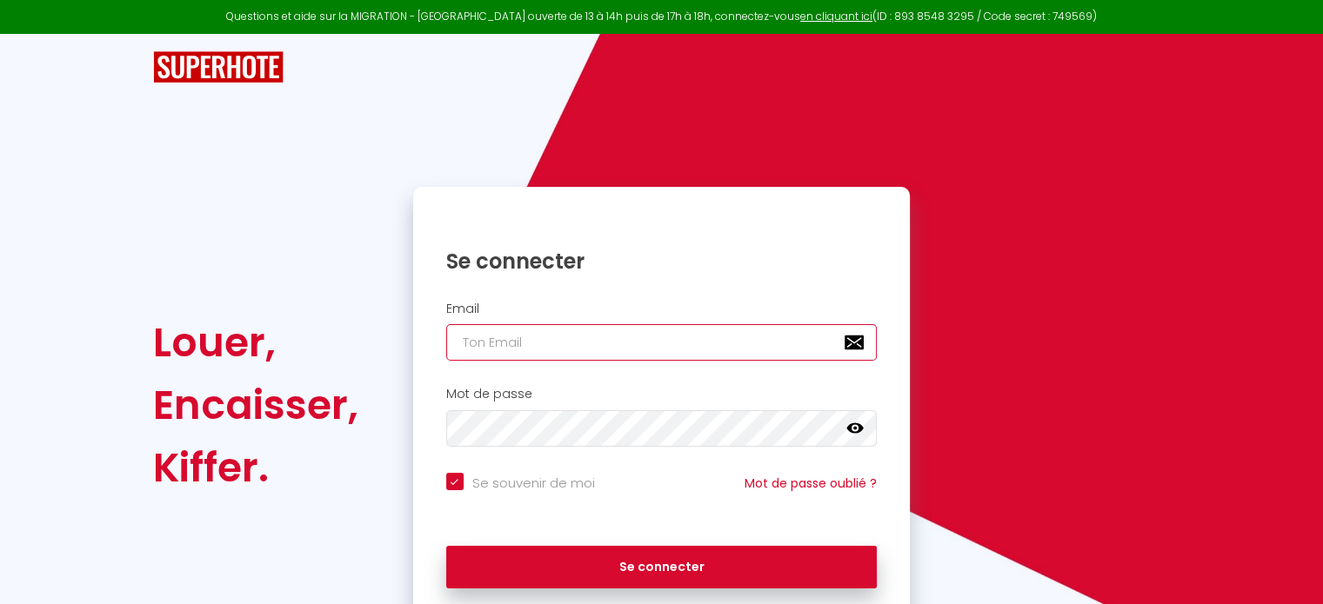
click at [640, 351] on input "email" at bounding box center [661, 342] width 431 height 37
type input "g"
checkbox input "true"
type input "go"
checkbox input "true"
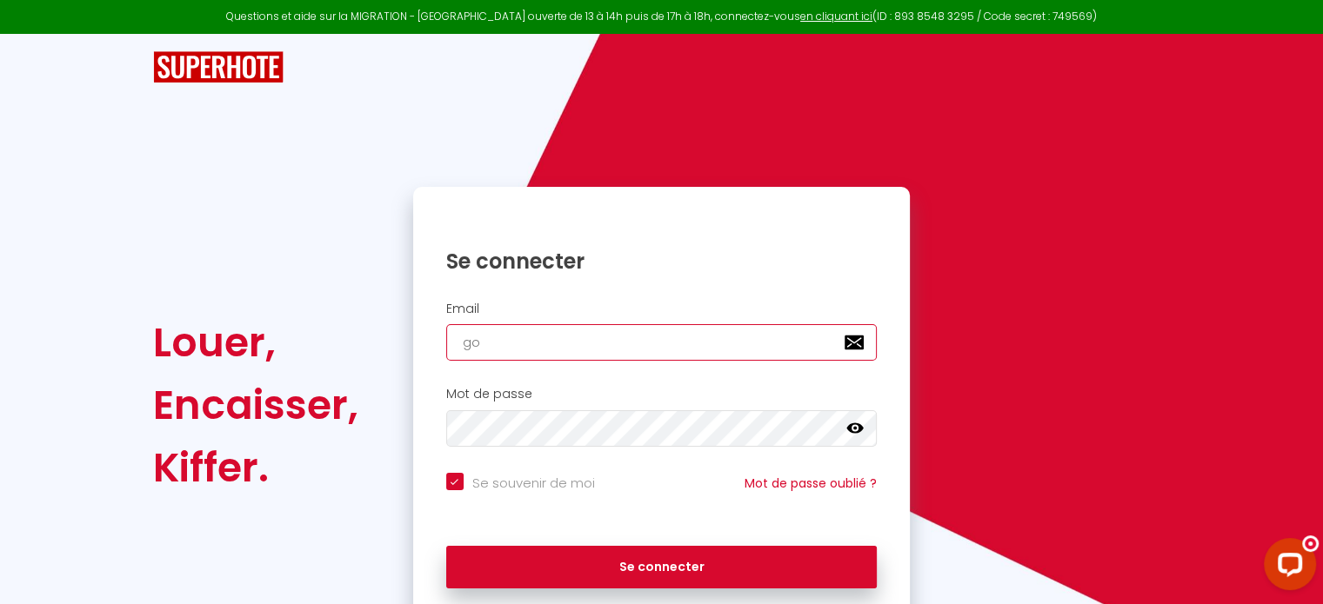
type input "gon"
checkbox input "true"
type input "gont"
checkbox input "true"
type input "gonth"
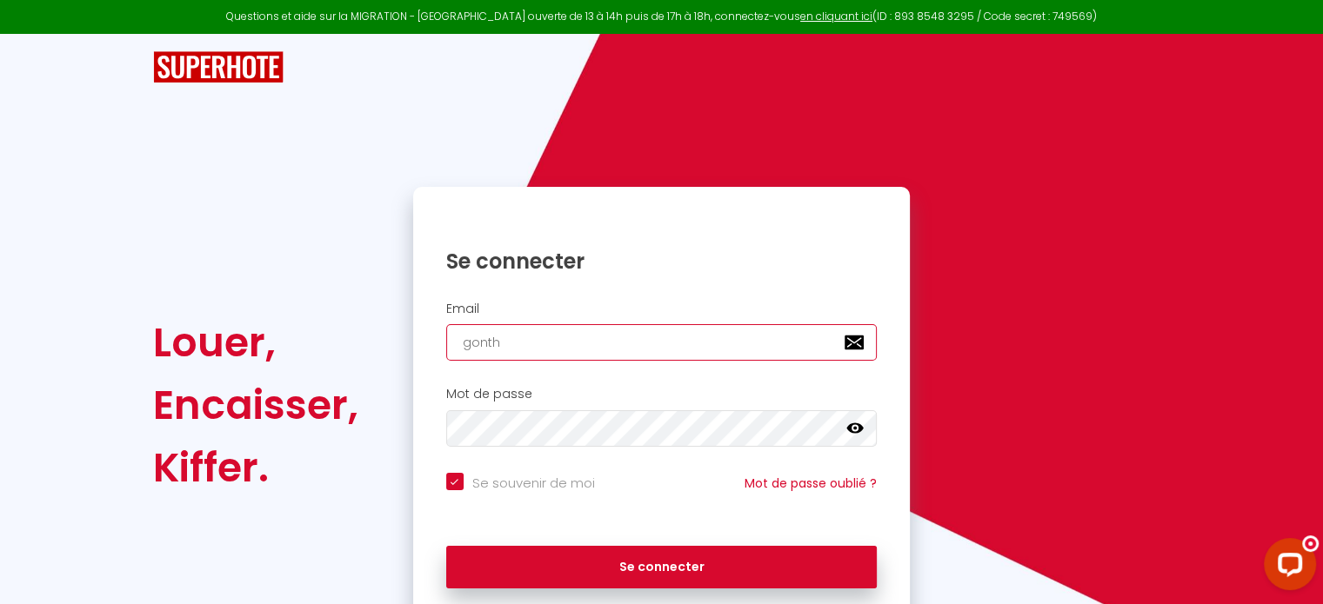
checkbox input "true"
type input "gonthi"
checkbox input "true"
type input "gonthie"
checkbox input "true"
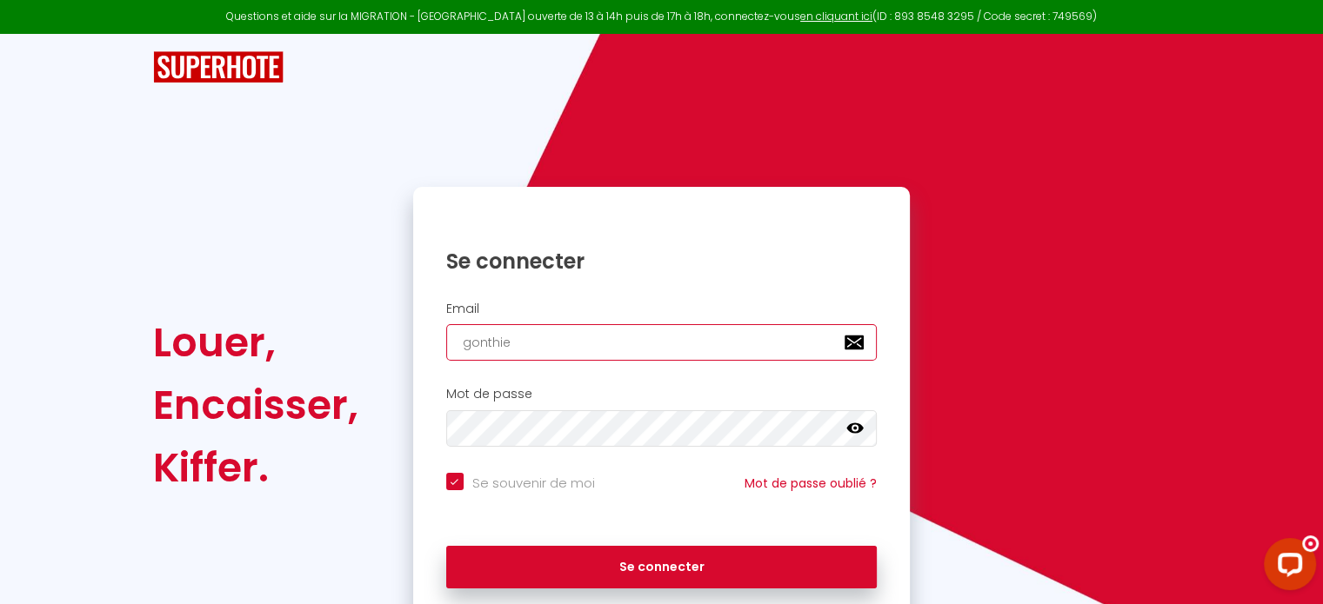
type input "gonthier"
checkbox input "true"
type input "gonthier."
checkbox input "true"
type input "gonthier.n"
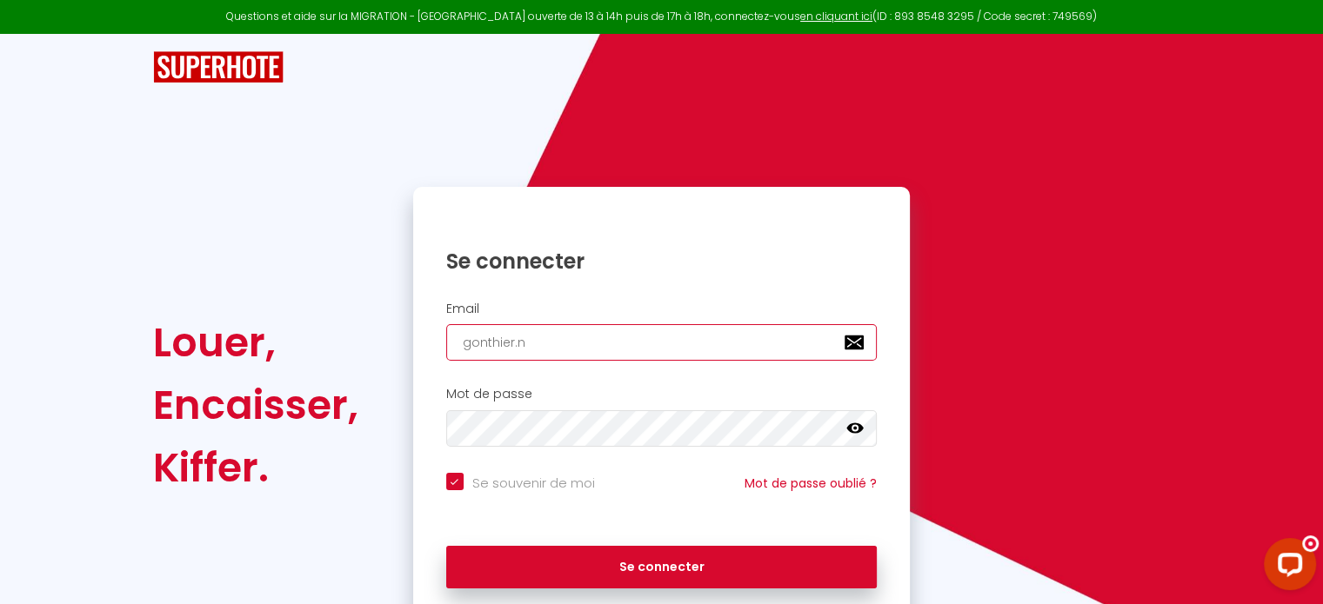
checkbox input "true"
type input "[DOMAIN_NAME]"
checkbox input "true"
type input "gonthier.noa"
checkbox input "true"
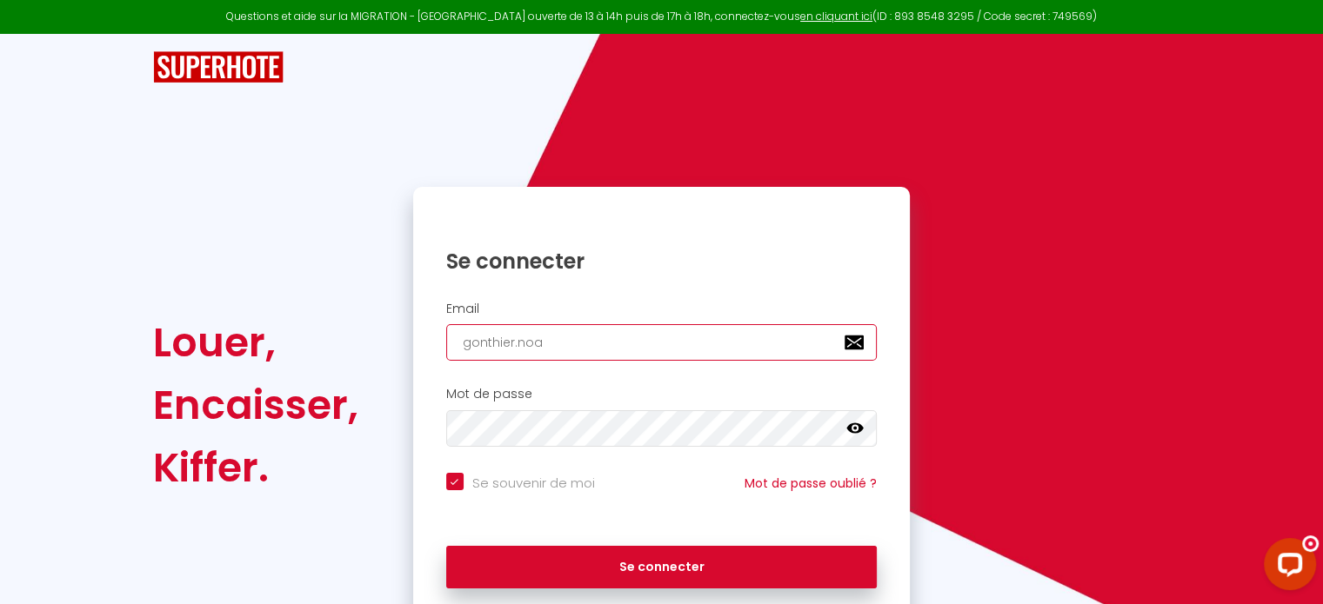
type input "gonthier.noa1"
checkbox input "true"
type input "gonthier.noa11"
checkbox input "true"
type input "gonthier.noa1"
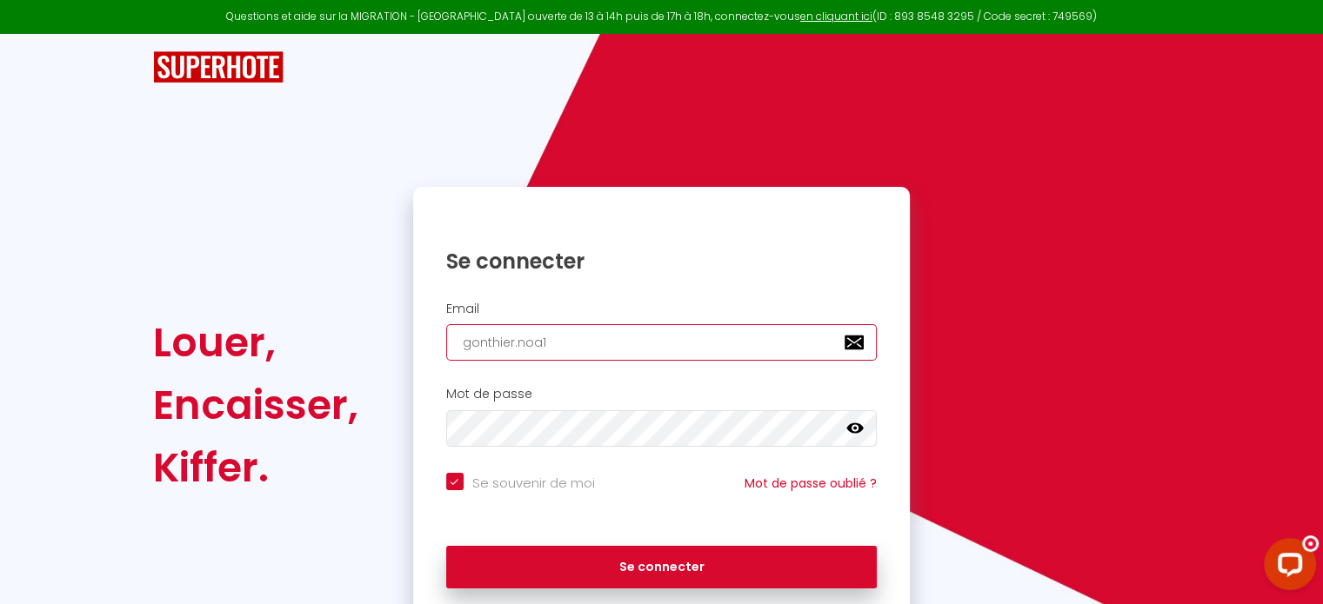
checkbox input "true"
type input "gonthier.noa14"
checkbox input "true"
type input "gonthier.noa14@"
checkbox input "true"
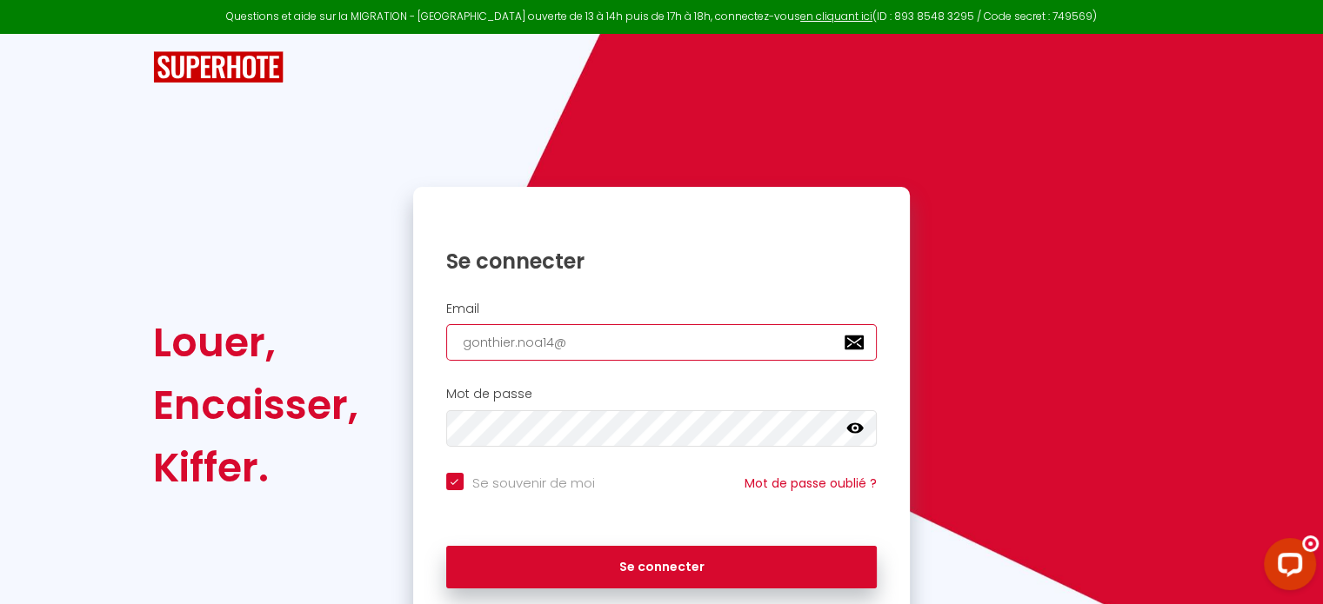
type input "gonthier.noa14@g"
checkbox input "true"
type input "gonthier.noa14@gm"
checkbox input "true"
type input "gonthier.noa14@gma"
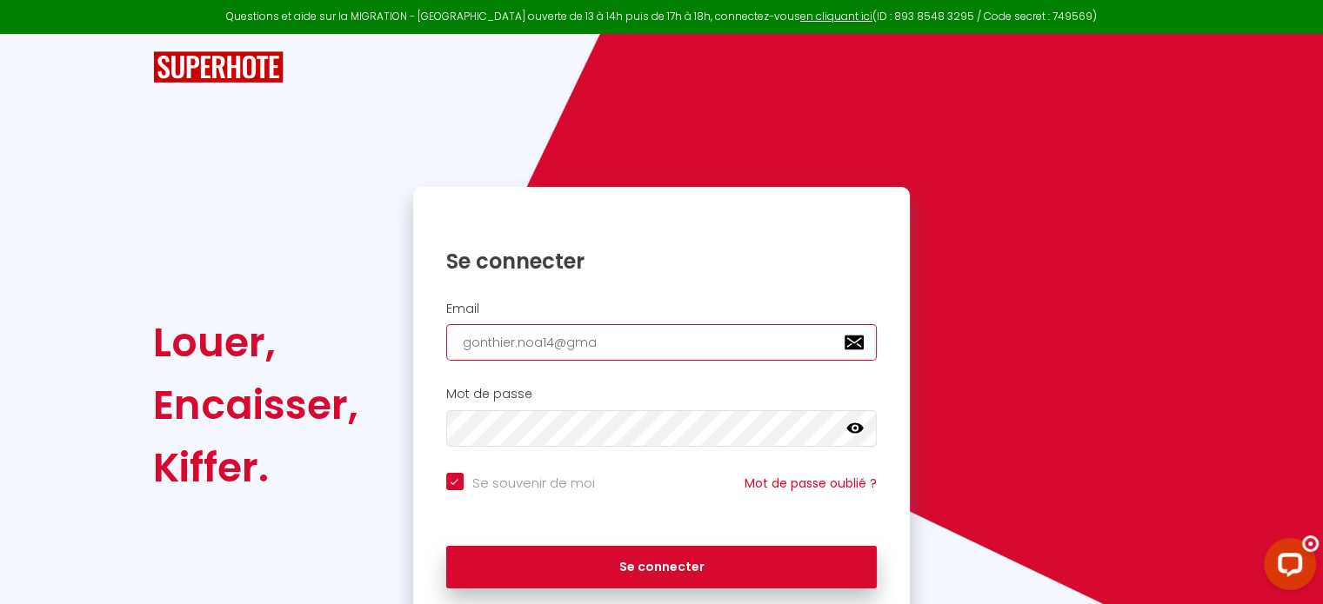
checkbox input "true"
type input "gonthier.noa14@gmai"
checkbox input "true"
type input "[EMAIL_ADDRESS]"
checkbox input "true"
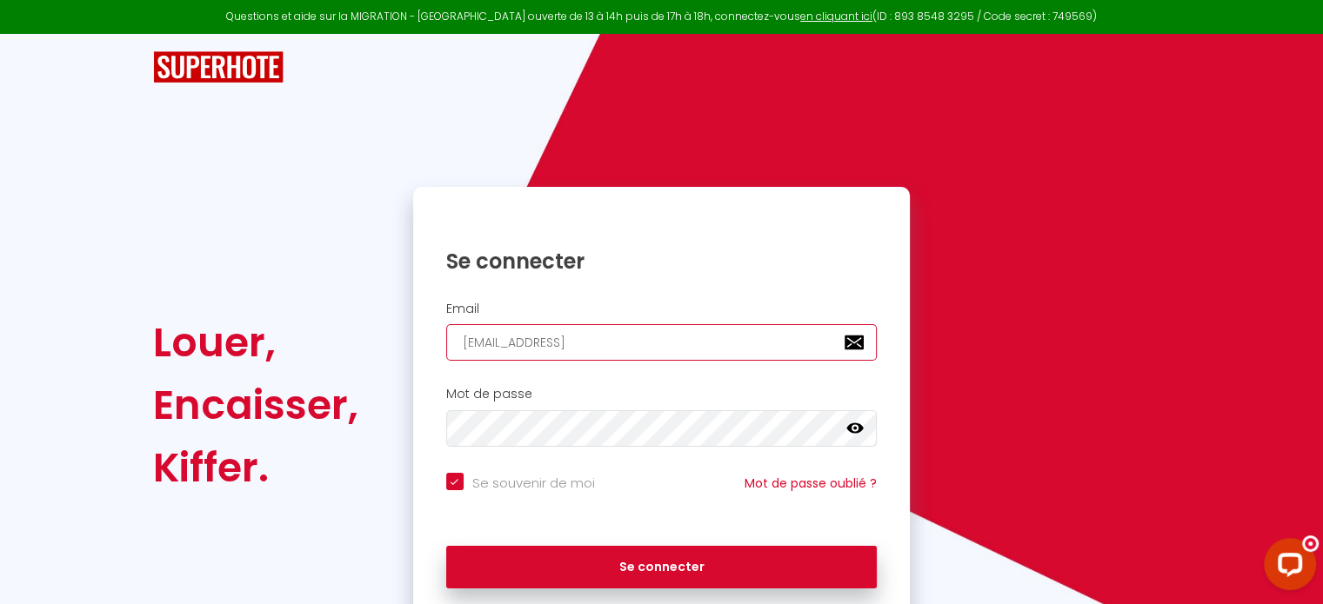
type input "[EMAIL_ADDRESS]."
checkbox input "true"
type input "gonthier.noa14@gmail.c"
checkbox input "true"
type input "[EMAIL_ADDRESS][DOMAIN_NAME]"
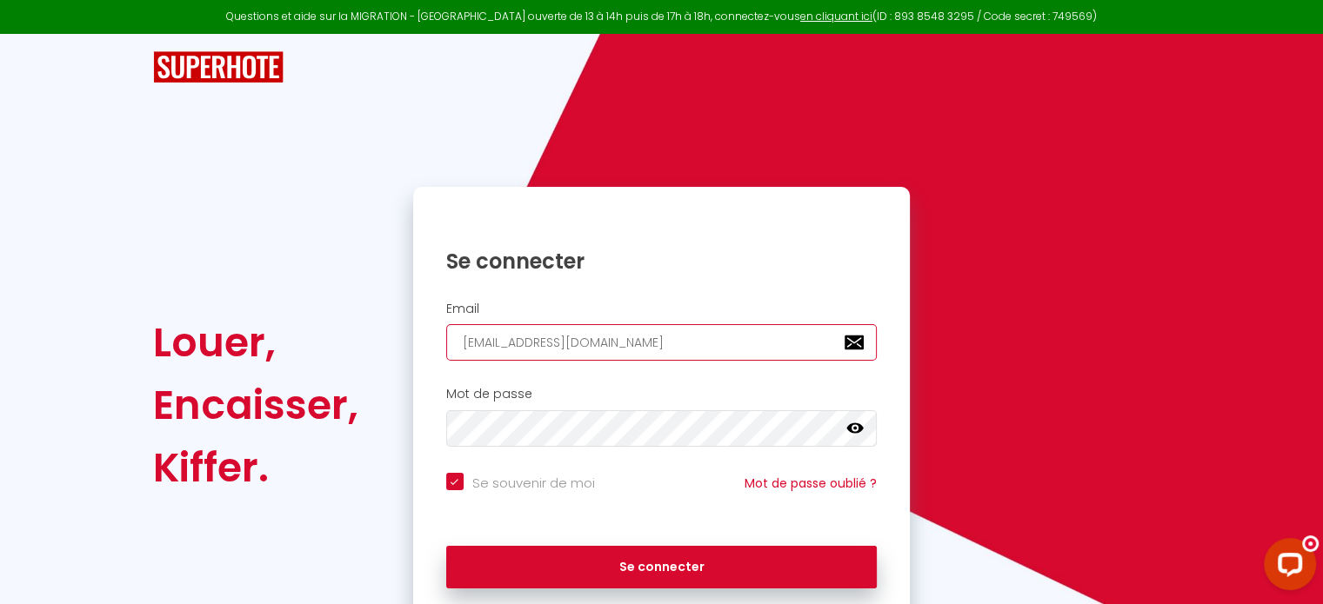
checkbox input "true"
type input "[EMAIL_ADDRESS][DOMAIN_NAME]"
checkbox input "true"
type input "[EMAIL_ADDRESS][DOMAIN_NAME]"
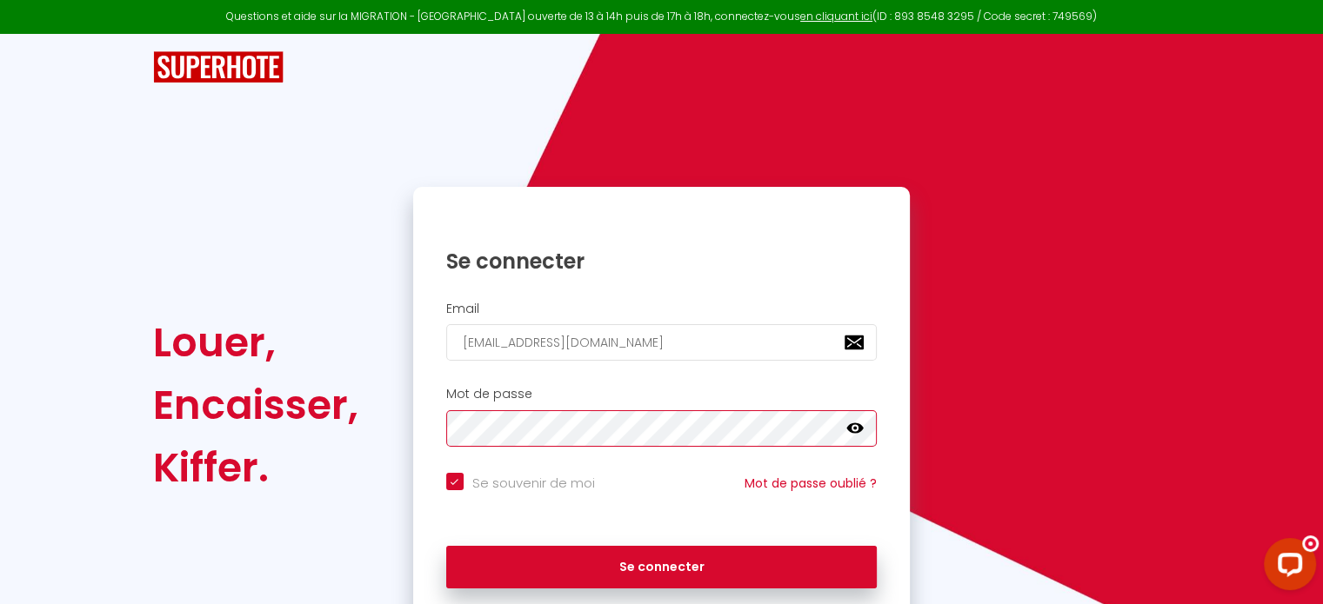
click at [446, 546] on button "Se connecter" at bounding box center [661, 567] width 431 height 43
checkbox input "true"
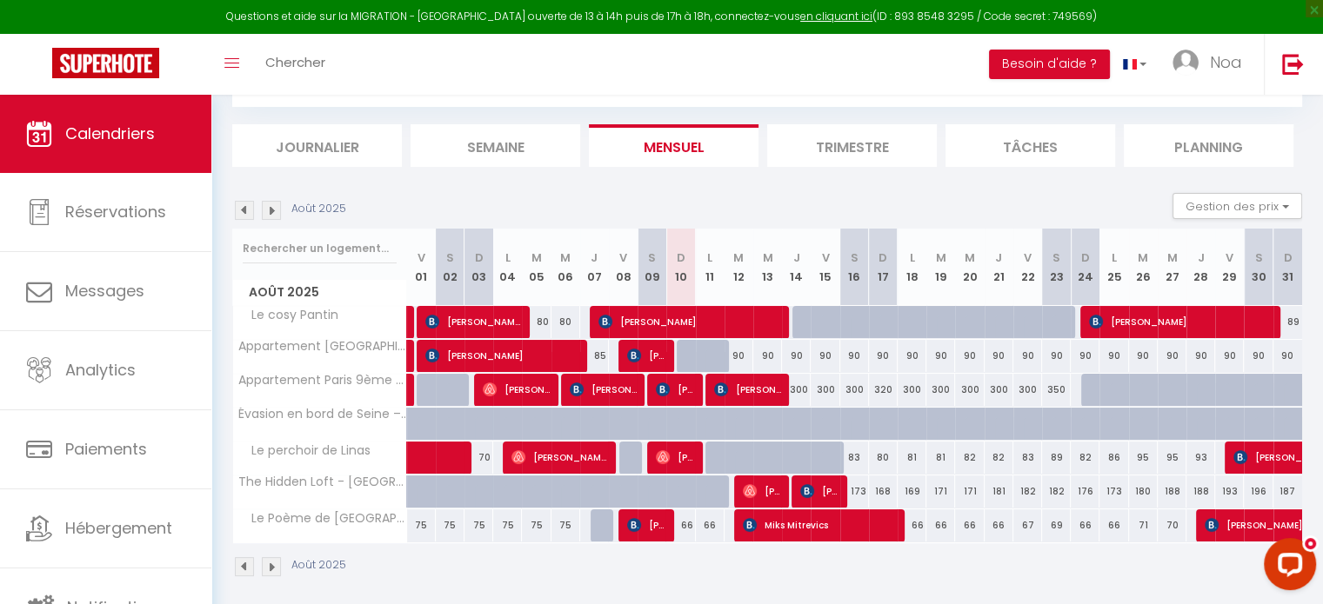
scroll to position [90, 0]
click at [410, 329] on link at bounding box center [411, 322] width 9 height 33
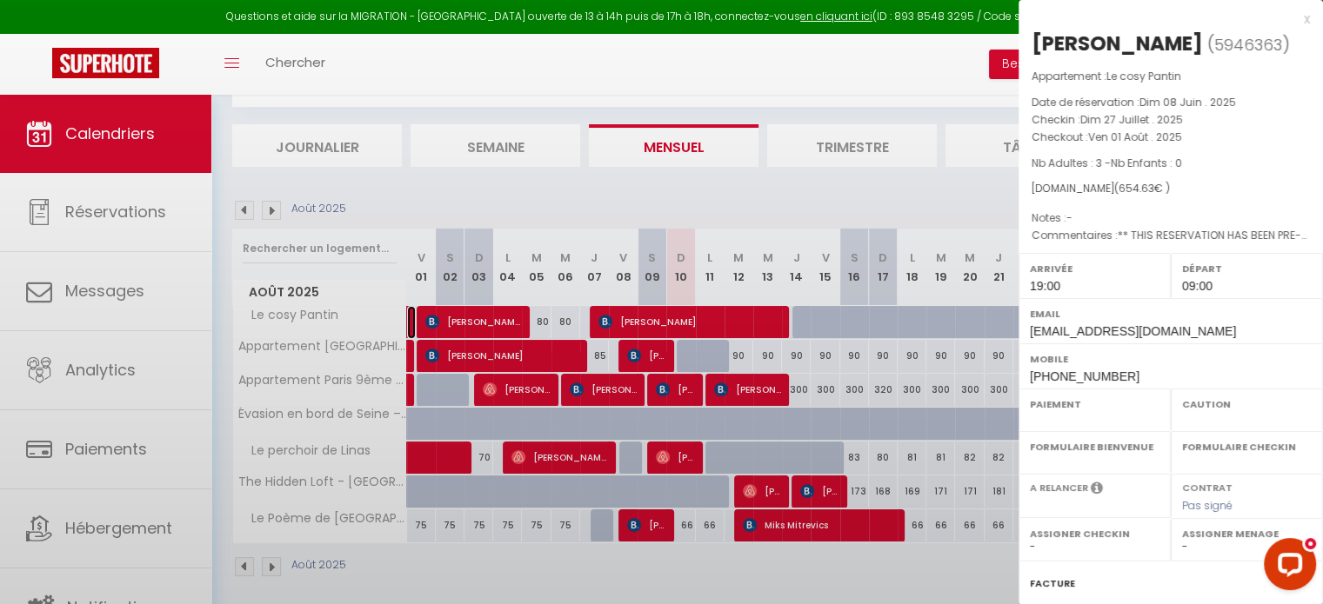
select select "OK"
select select "KO"
select select "1"
select select "0"
select select "1"
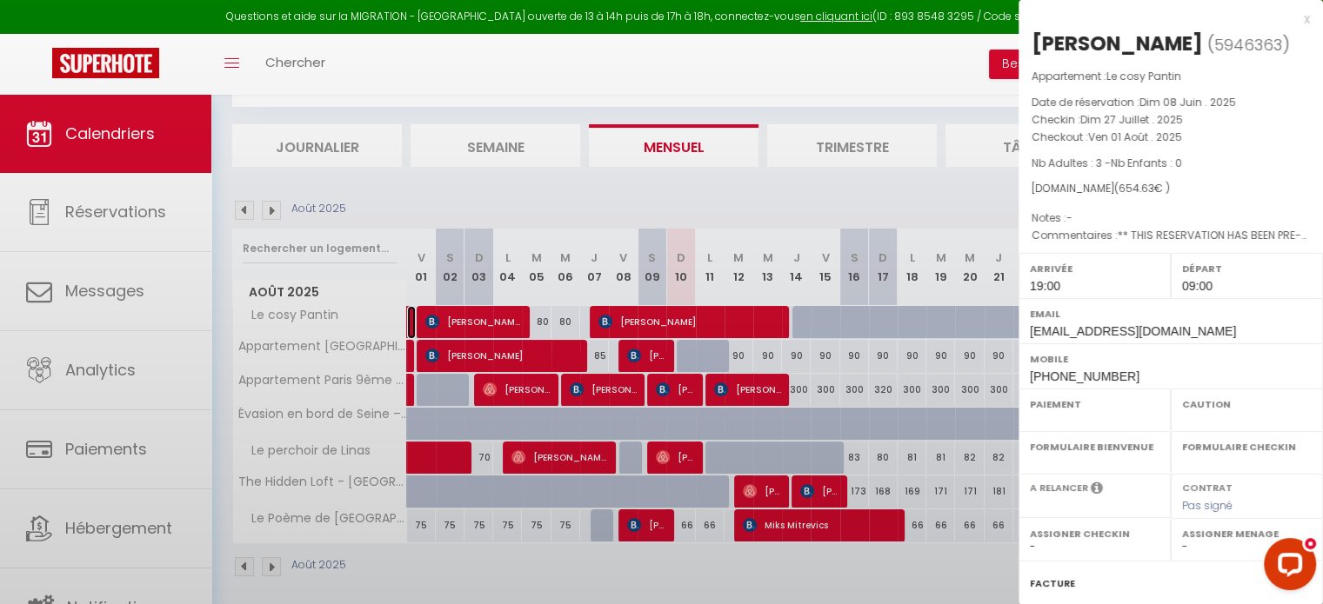
select select
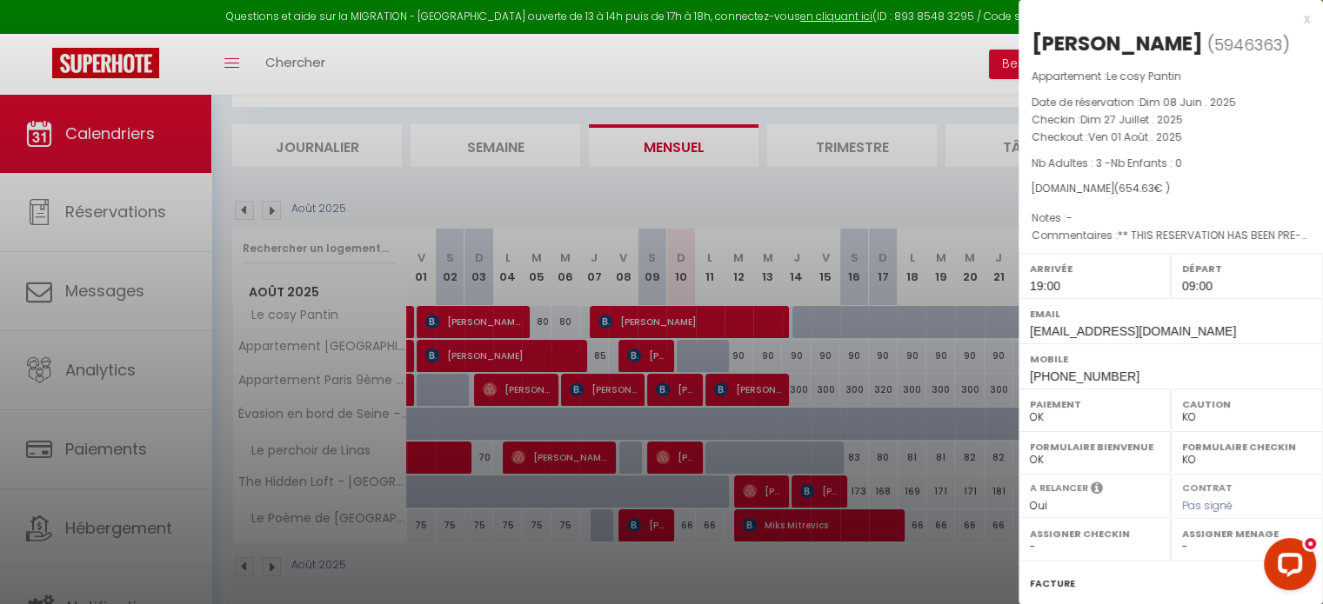
click at [925, 403] on div at bounding box center [661, 302] width 1323 height 604
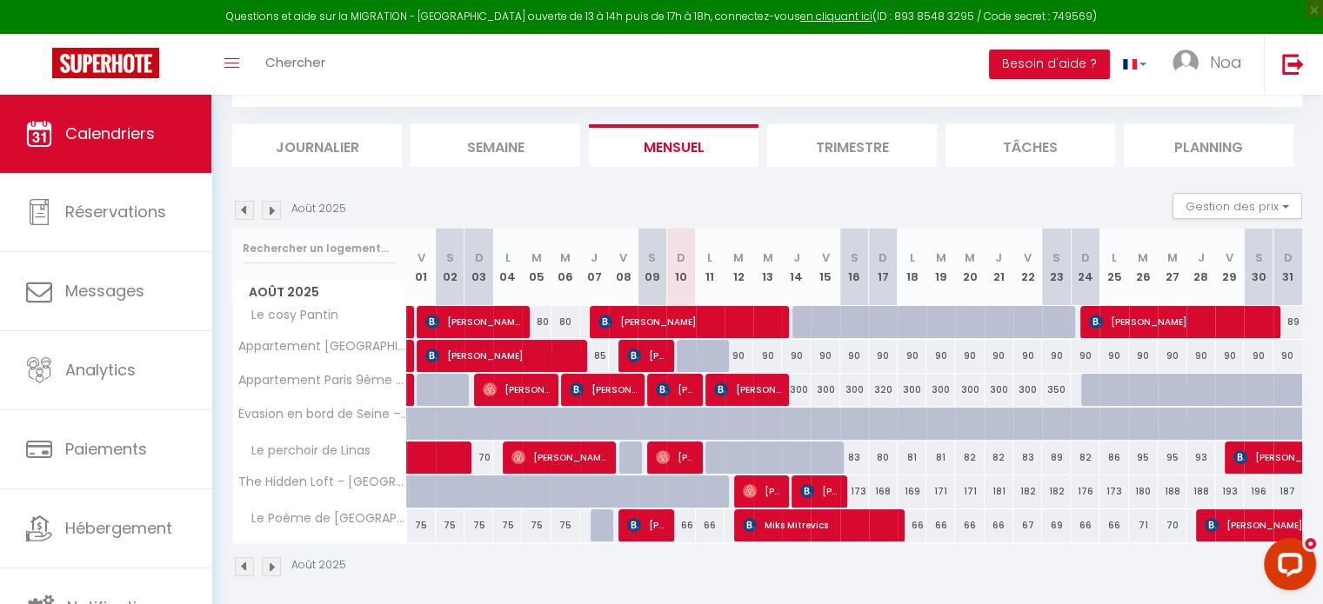
click at [246, 566] on img at bounding box center [244, 567] width 19 height 19
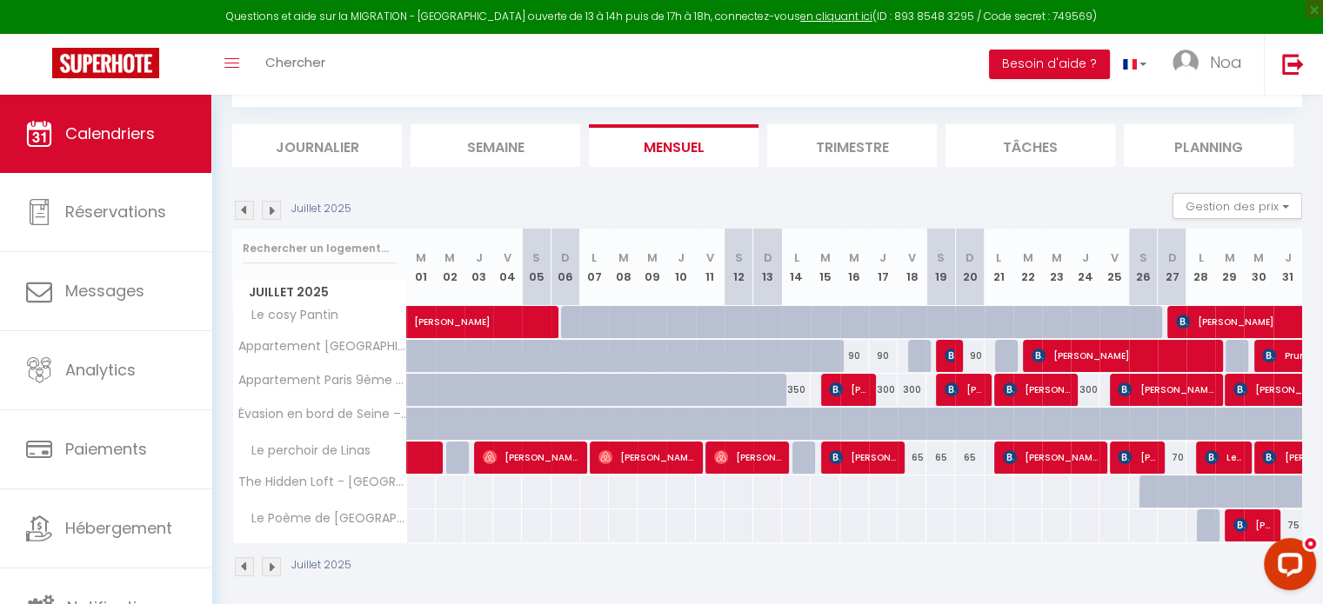
click at [267, 566] on img at bounding box center [271, 567] width 19 height 19
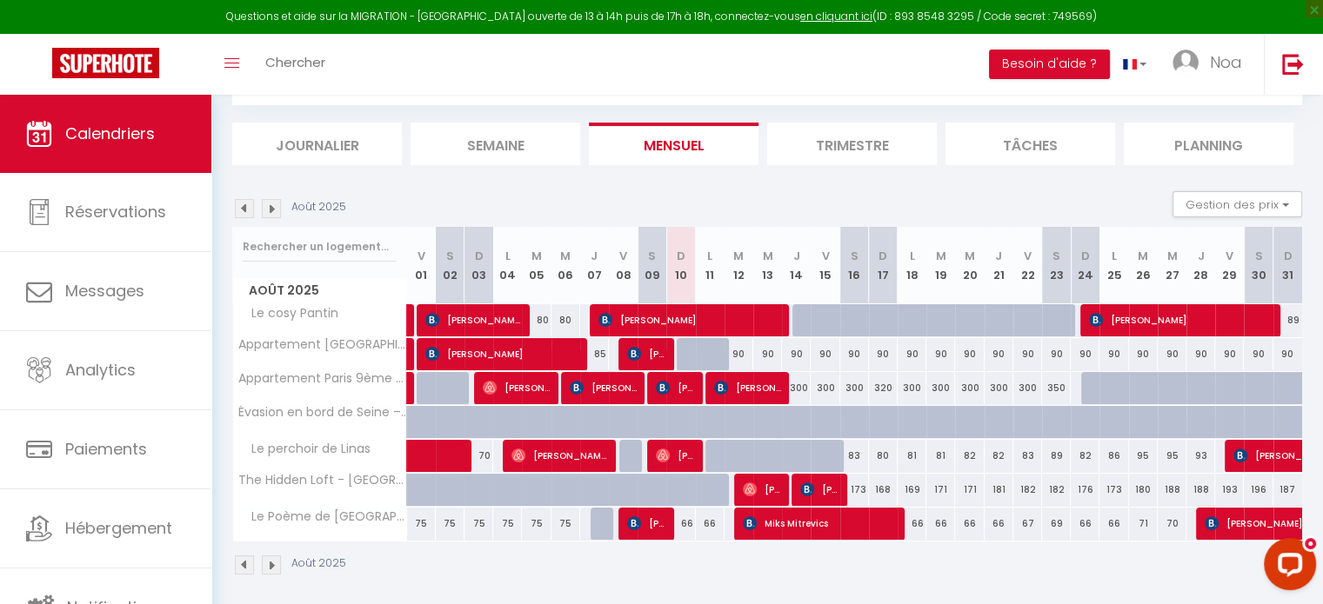
scroll to position [91, 0]
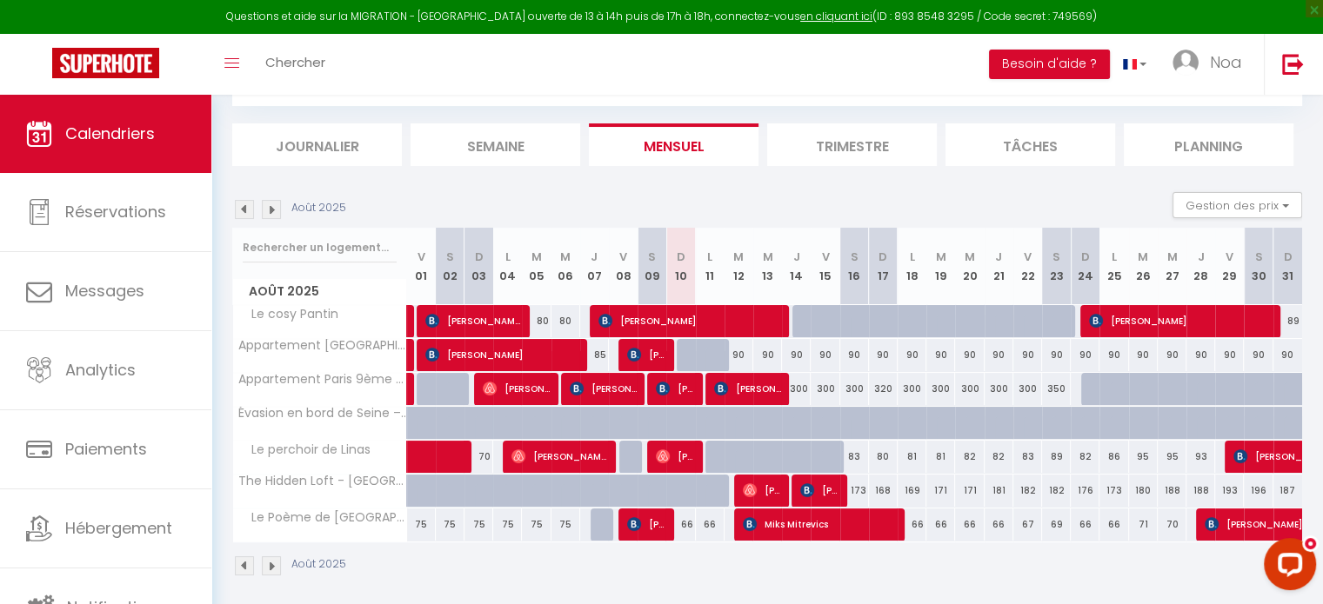
click at [282, 571] on div "Août 2025" at bounding box center [291, 566] width 119 height 19
click at [277, 571] on img at bounding box center [271, 566] width 19 height 19
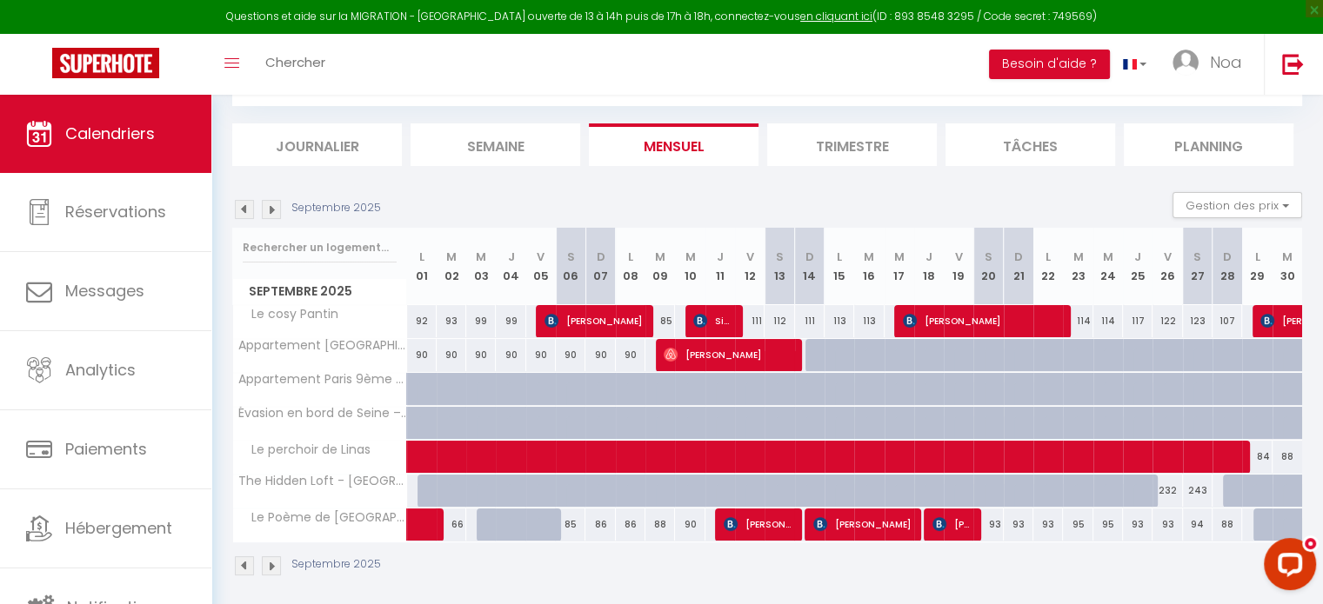
scroll to position [98, 0]
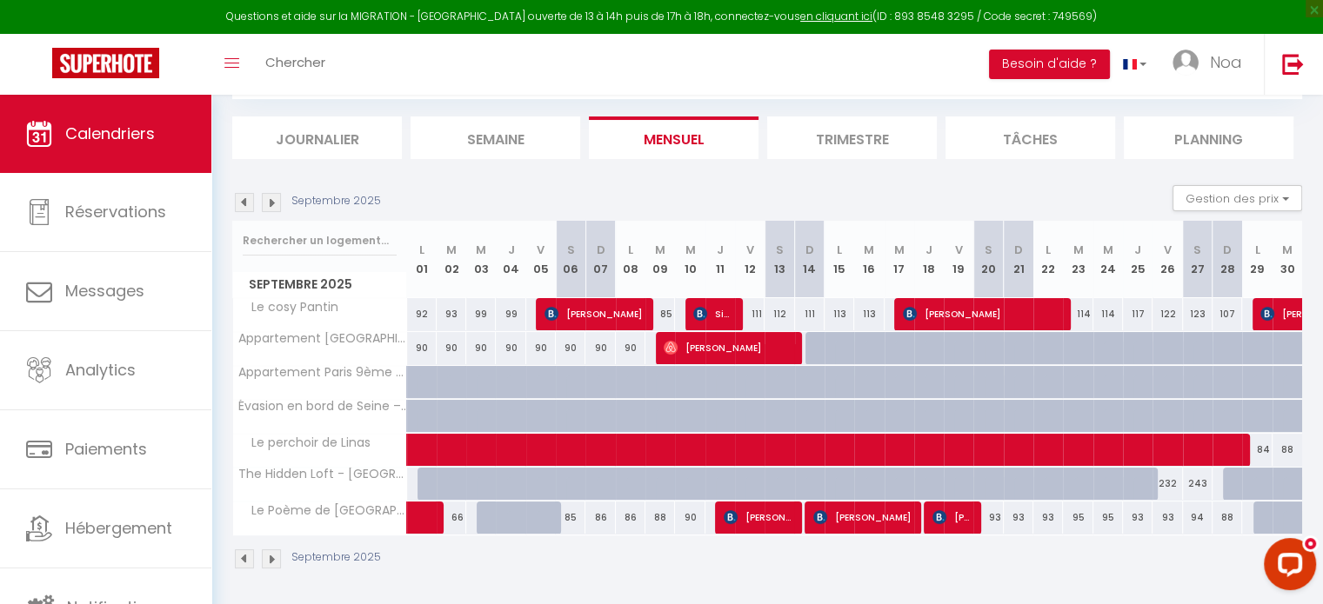
click at [270, 555] on img at bounding box center [271, 559] width 19 height 19
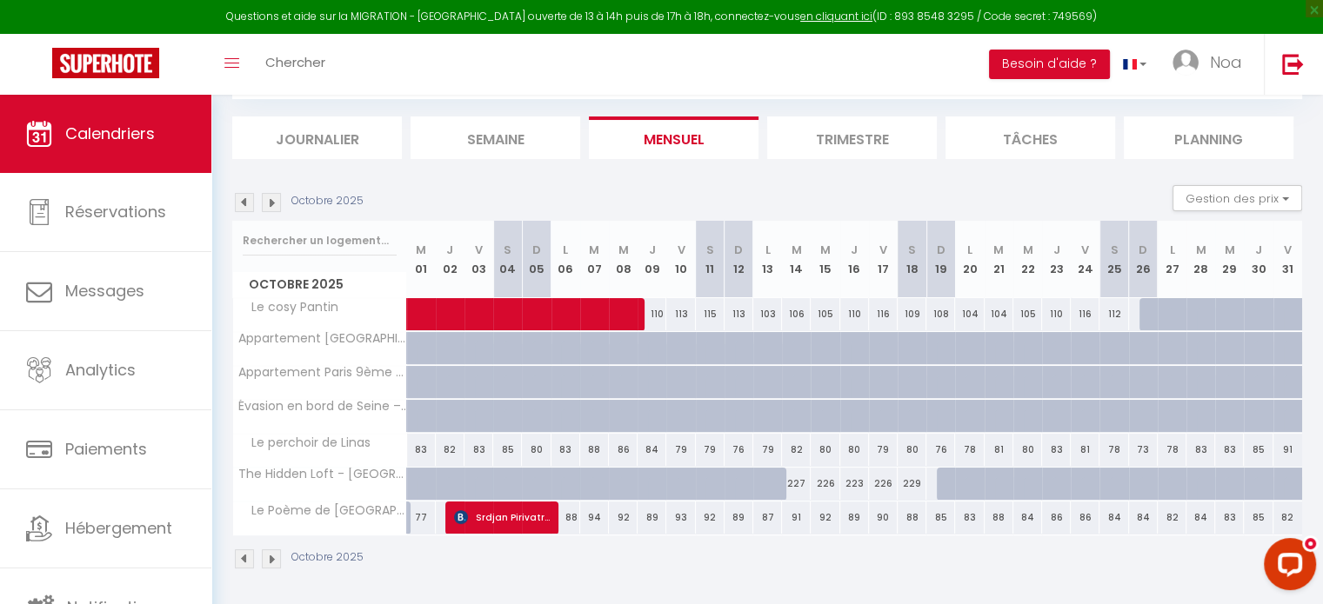
click at [421, 528] on div "77" at bounding box center [421, 518] width 29 height 32
type input "77"
select select "1"
type input "Mer 01 Octobre 2025"
type input "Jeu 02 Octobre 2025"
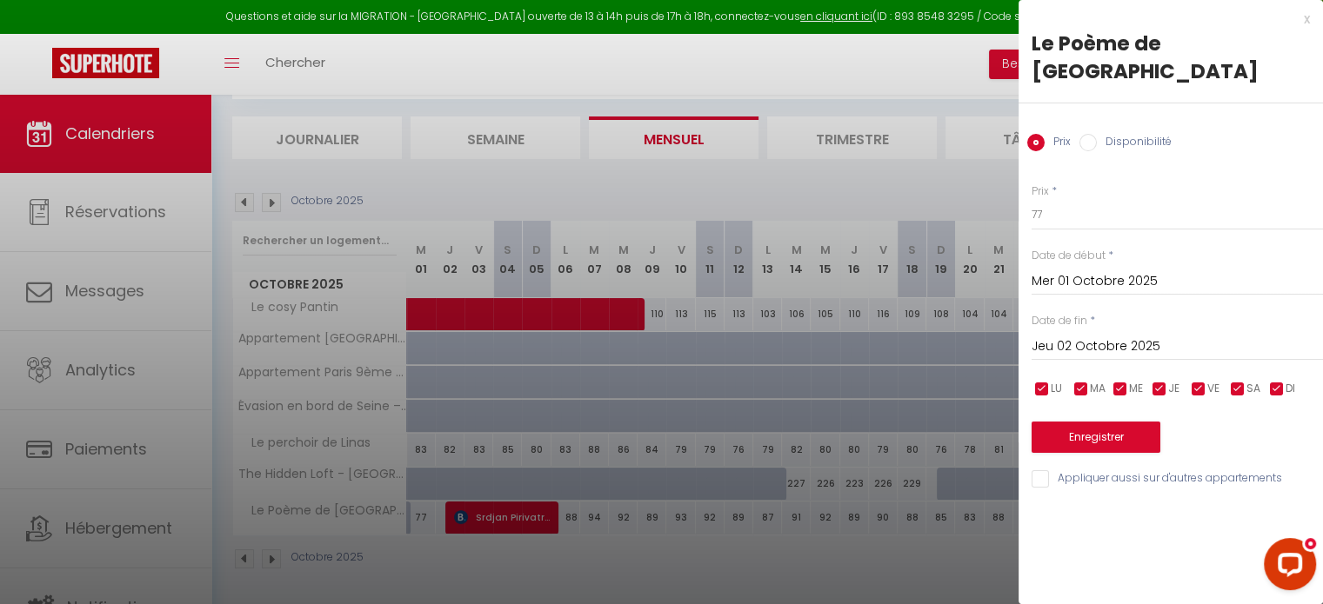
click at [1099, 134] on label "Disponibilité" at bounding box center [1134, 143] width 75 height 19
click at [1097, 134] on input "Disponibilité" at bounding box center [1087, 142] width 17 height 17
radio input "true"
radio input "false"
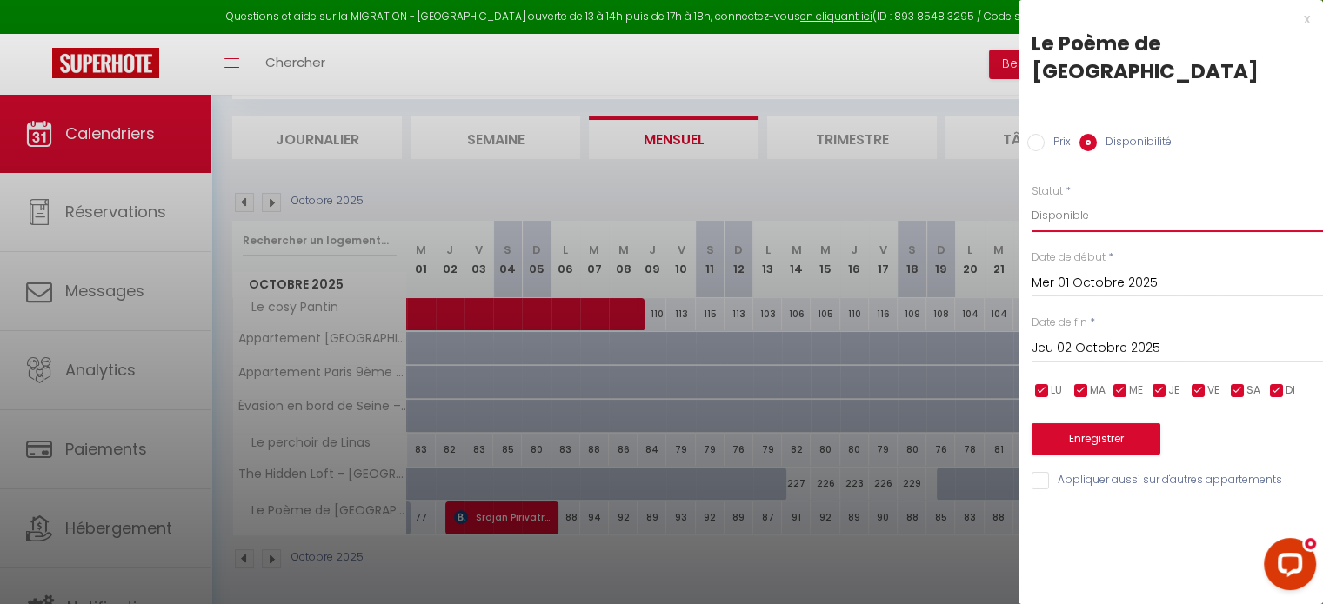
click at [1084, 199] on select "Disponible Indisponible" at bounding box center [1177, 215] width 291 height 33
select select "0"
click at [1032, 199] on select "Disponible Indisponible" at bounding box center [1177, 215] width 291 height 33
click at [1085, 424] on button "Enregistrer" at bounding box center [1096, 439] width 129 height 31
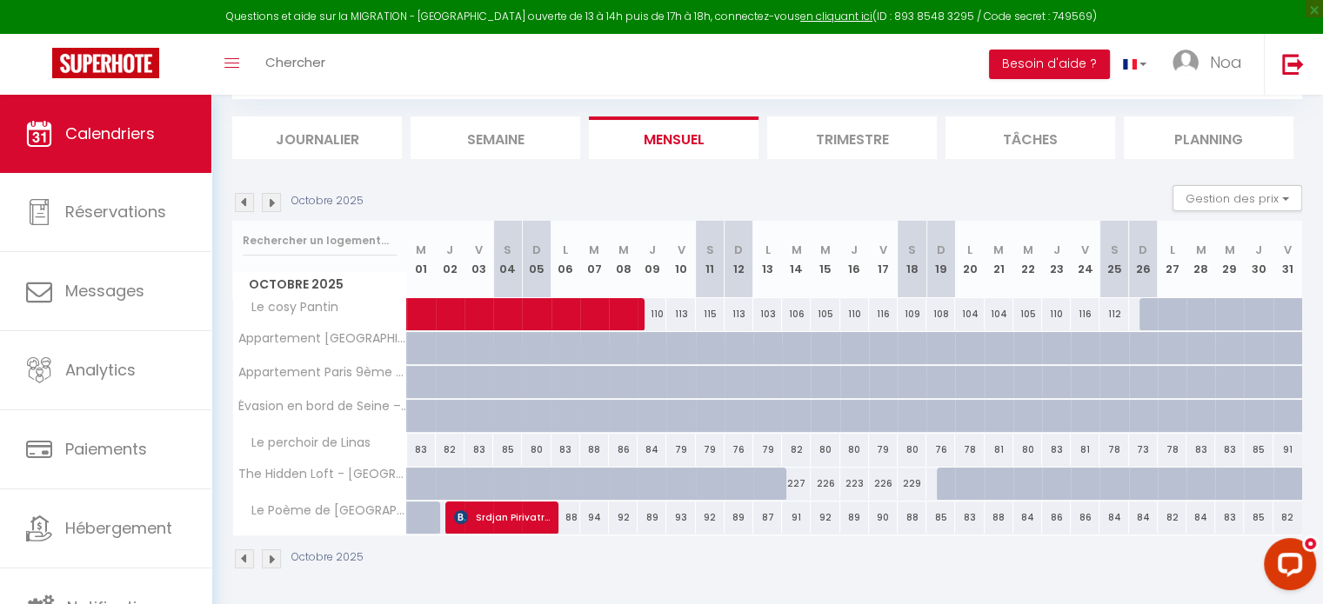
click at [765, 519] on div "87" at bounding box center [767, 518] width 29 height 32
select select "1"
type input "Lun 13 Octobre 2025"
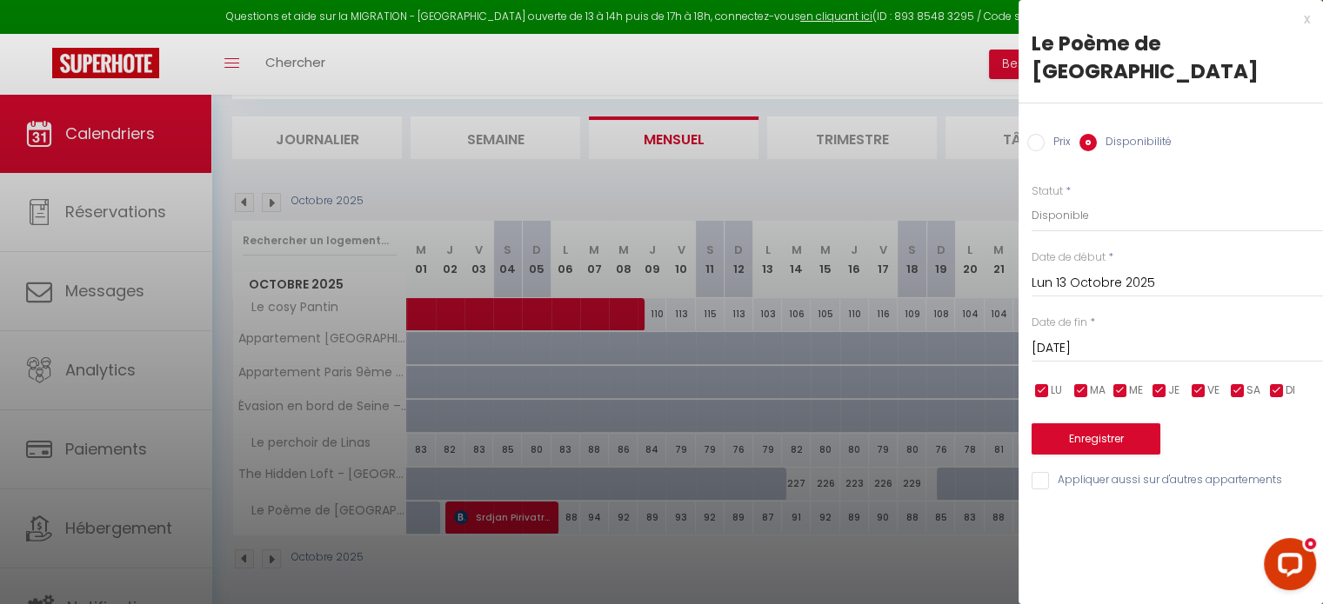
click at [1080, 337] on input "[DATE]" at bounding box center [1177, 348] width 291 height 23
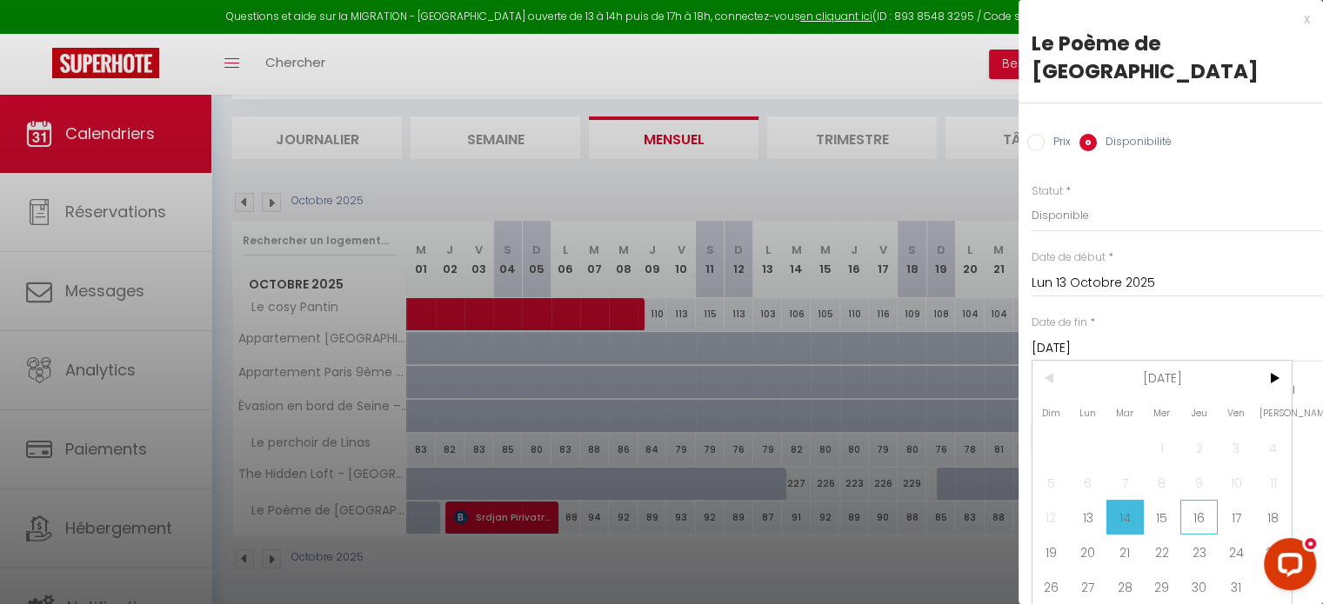
click at [1194, 500] on span "16" at bounding box center [1198, 517] width 37 height 35
type input "[DATE]"
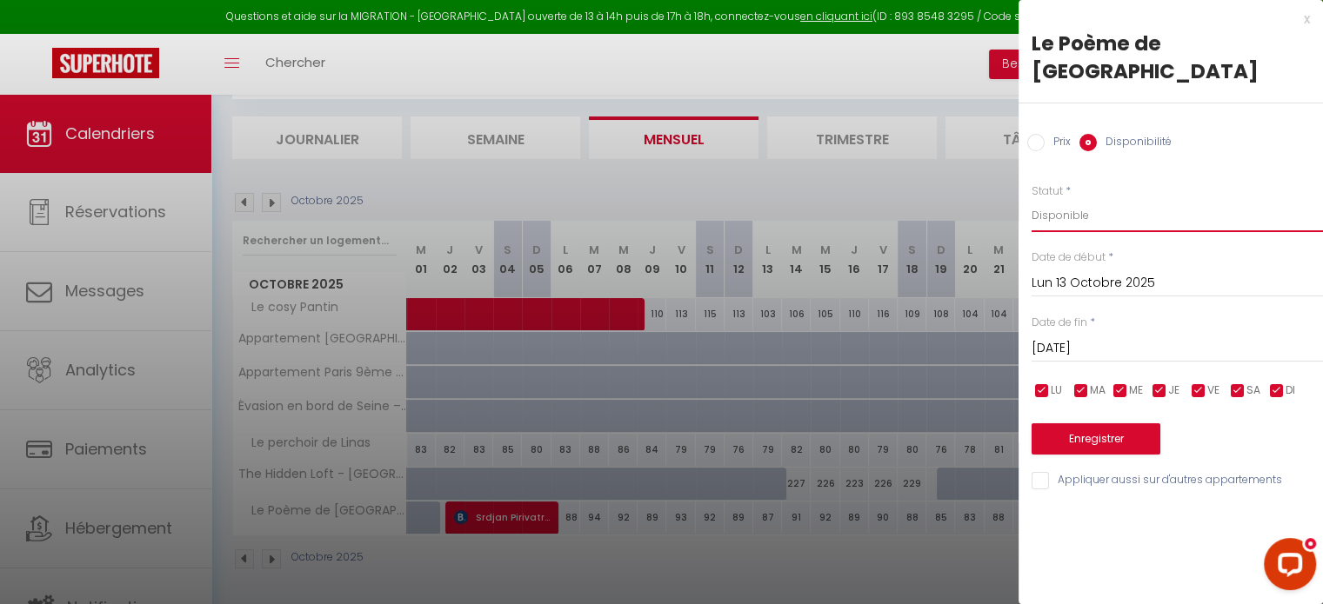
click at [1075, 199] on select "Disponible Indisponible" at bounding box center [1177, 215] width 291 height 33
select select "0"
click at [1032, 199] on select "Disponible Indisponible" at bounding box center [1177, 215] width 291 height 33
click at [1080, 424] on button "Enregistrer" at bounding box center [1096, 439] width 129 height 31
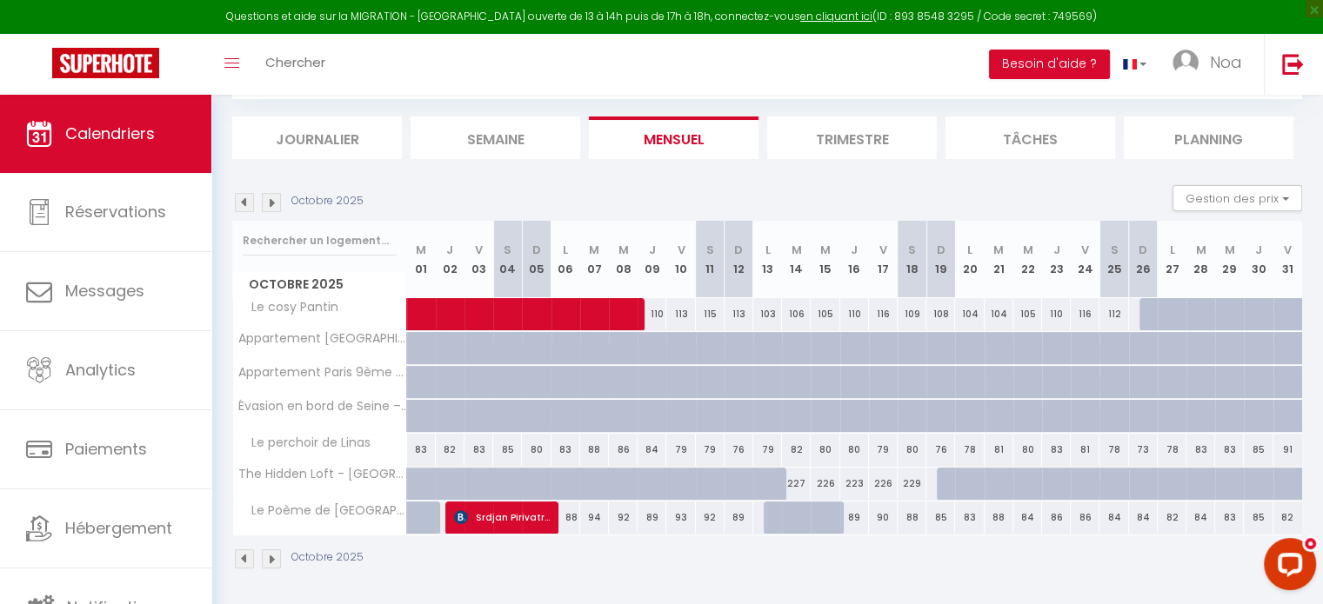
click at [1166, 516] on div "82" at bounding box center [1172, 518] width 29 height 32
select select "1"
type input "Lun 27 Octobre 2025"
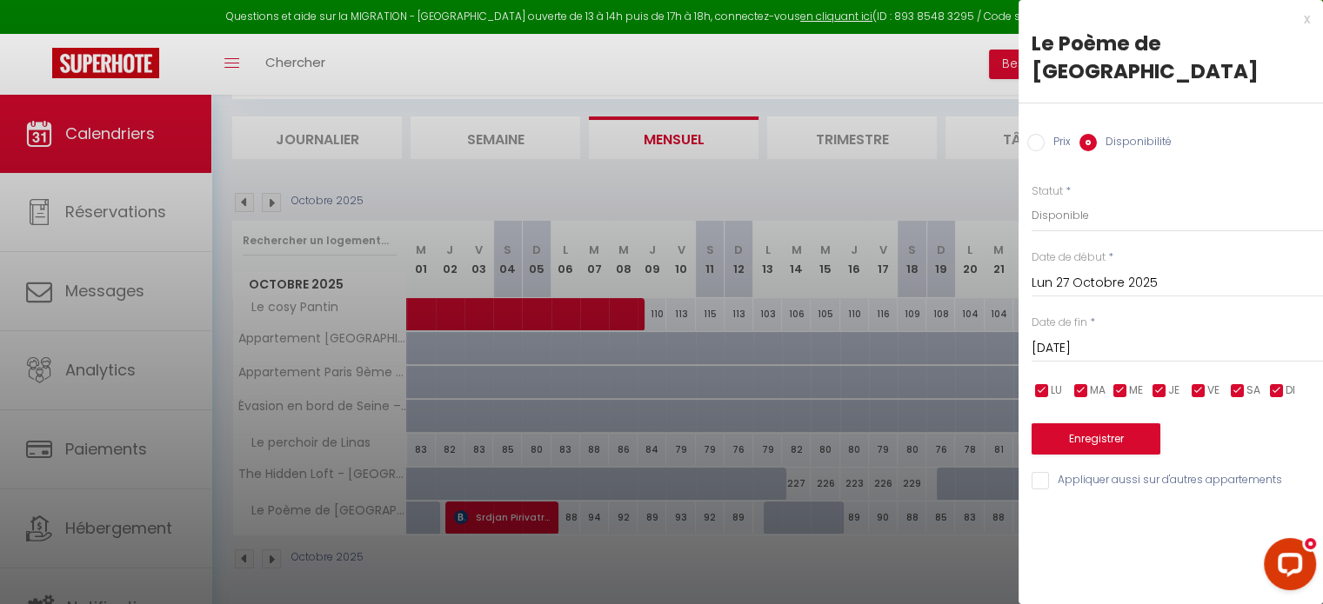
click at [1186, 337] on input "[DATE]" at bounding box center [1177, 348] width 291 height 23
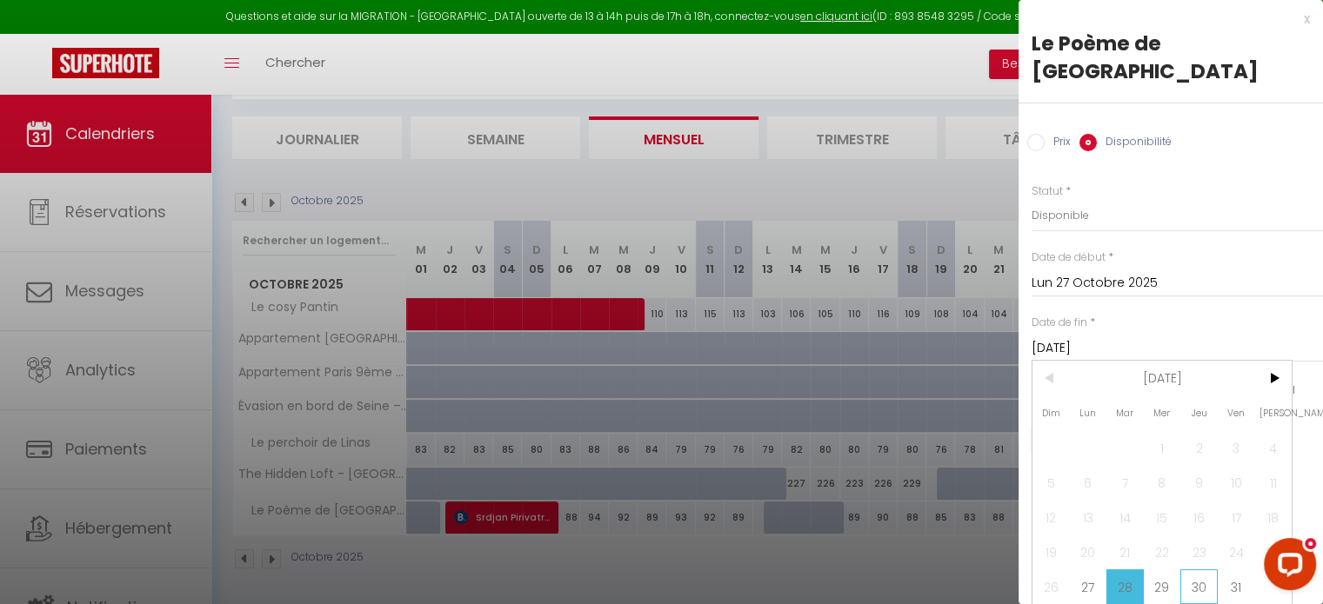
click at [1205, 570] on span "30" at bounding box center [1198, 587] width 37 height 35
type input "[DATE]"
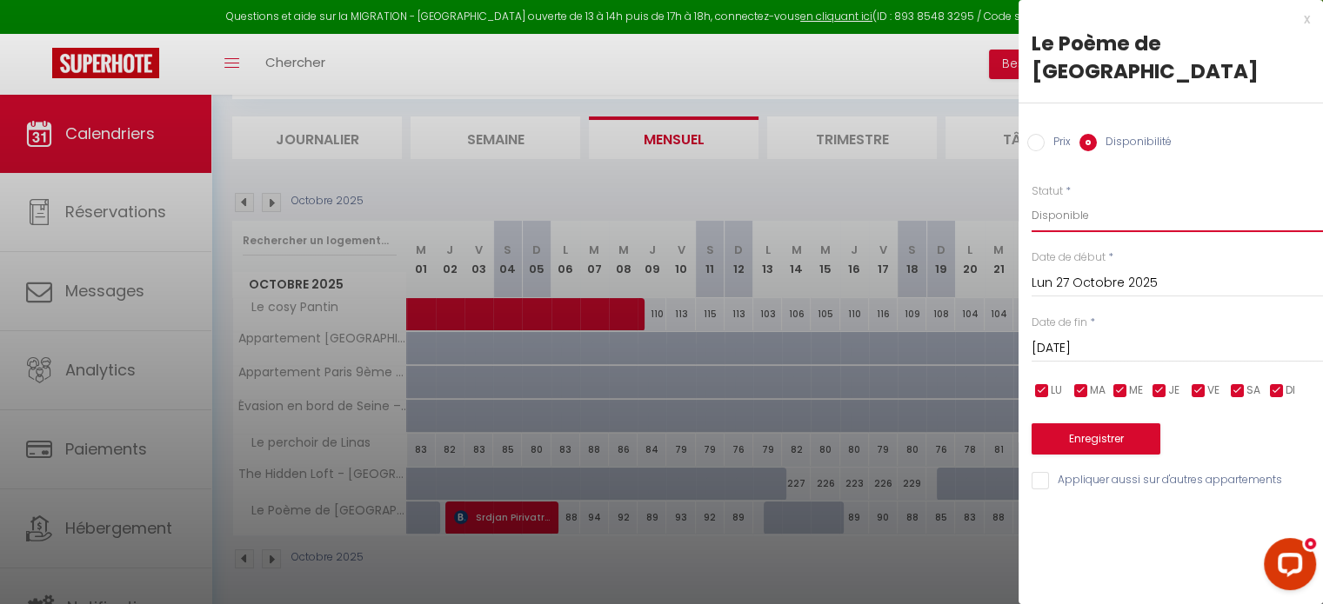
click at [1099, 199] on select "Disponible Indisponible" at bounding box center [1177, 215] width 291 height 33
click at [1092, 199] on select "Disponible Indisponible" at bounding box center [1177, 215] width 291 height 33
select select "0"
click at [1032, 199] on select "Disponible Indisponible" at bounding box center [1177, 215] width 291 height 33
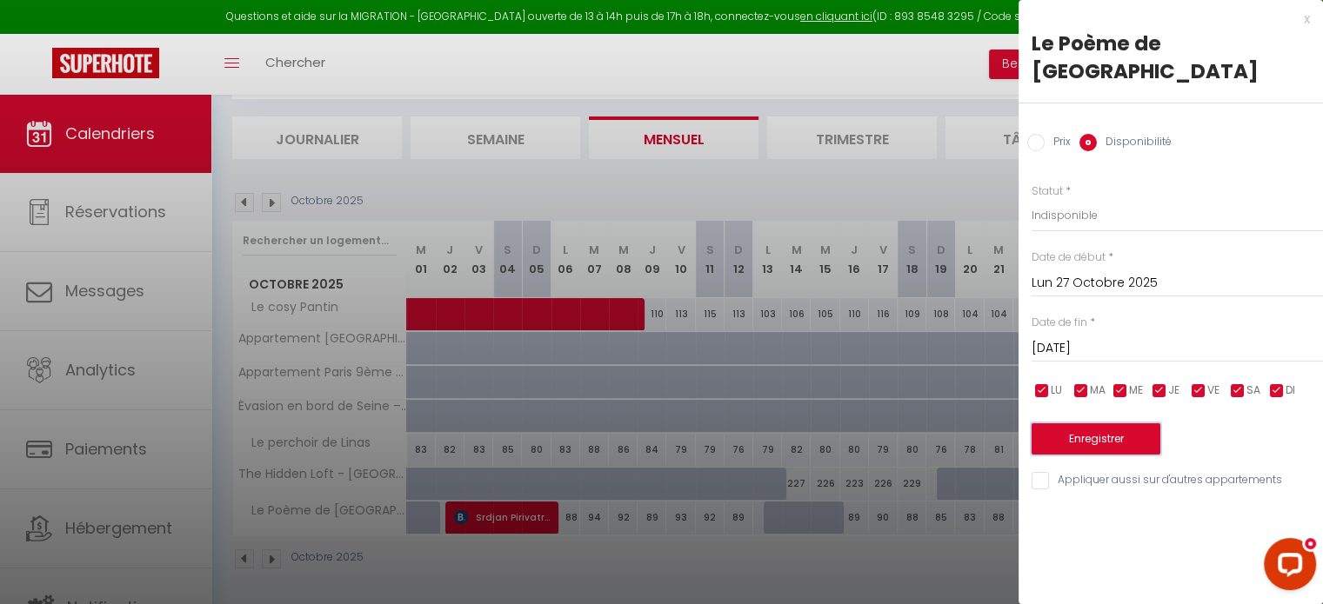
click at [1093, 424] on button "Enregistrer" at bounding box center [1096, 439] width 129 height 31
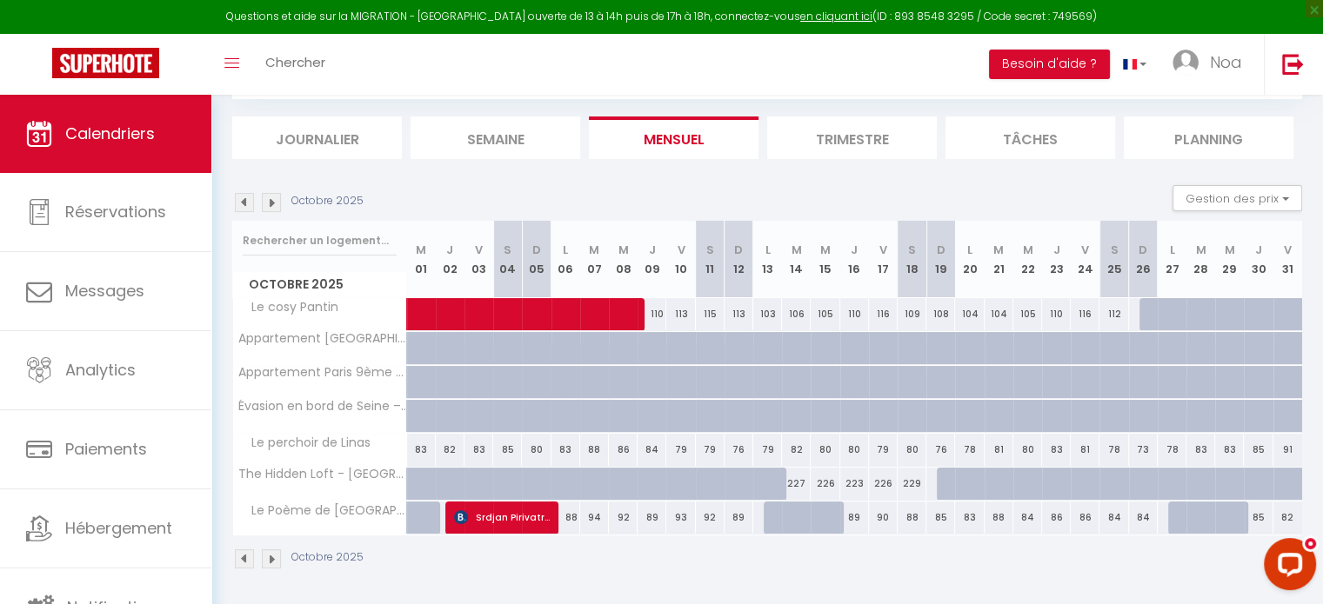
click at [272, 555] on img at bounding box center [271, 559] width 19 height 19
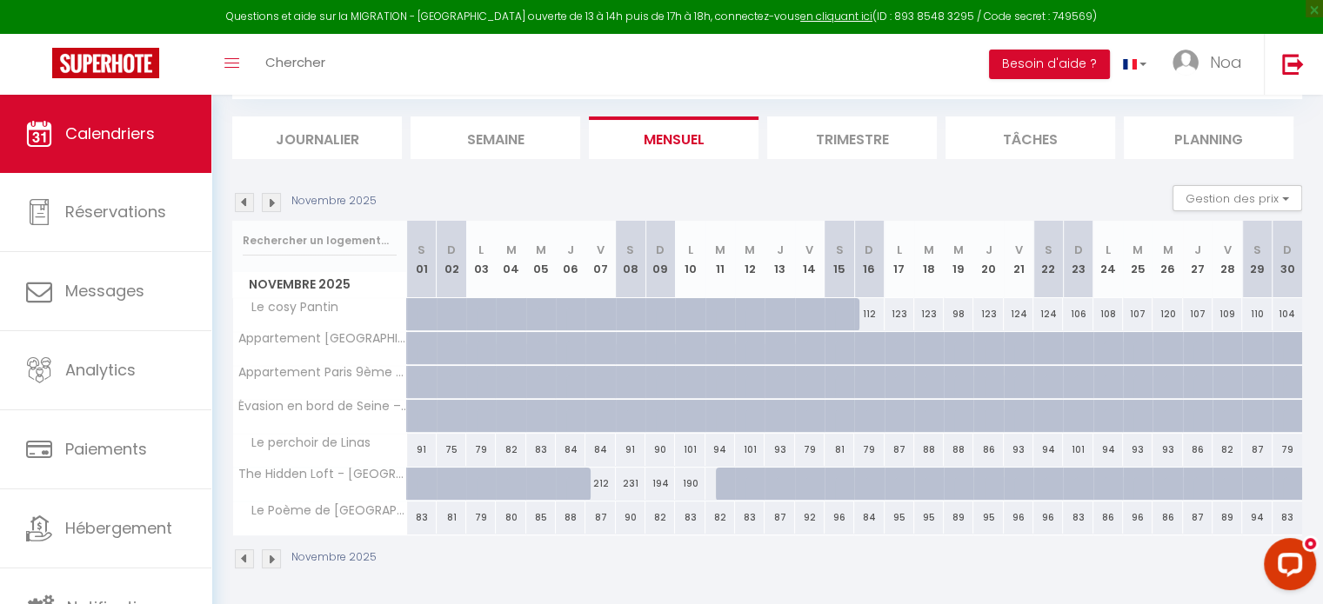
click at [713, 516] on div "82" at bounding box center [720, 518] width 30 height 32
select select "1"
type input "[DATE]"
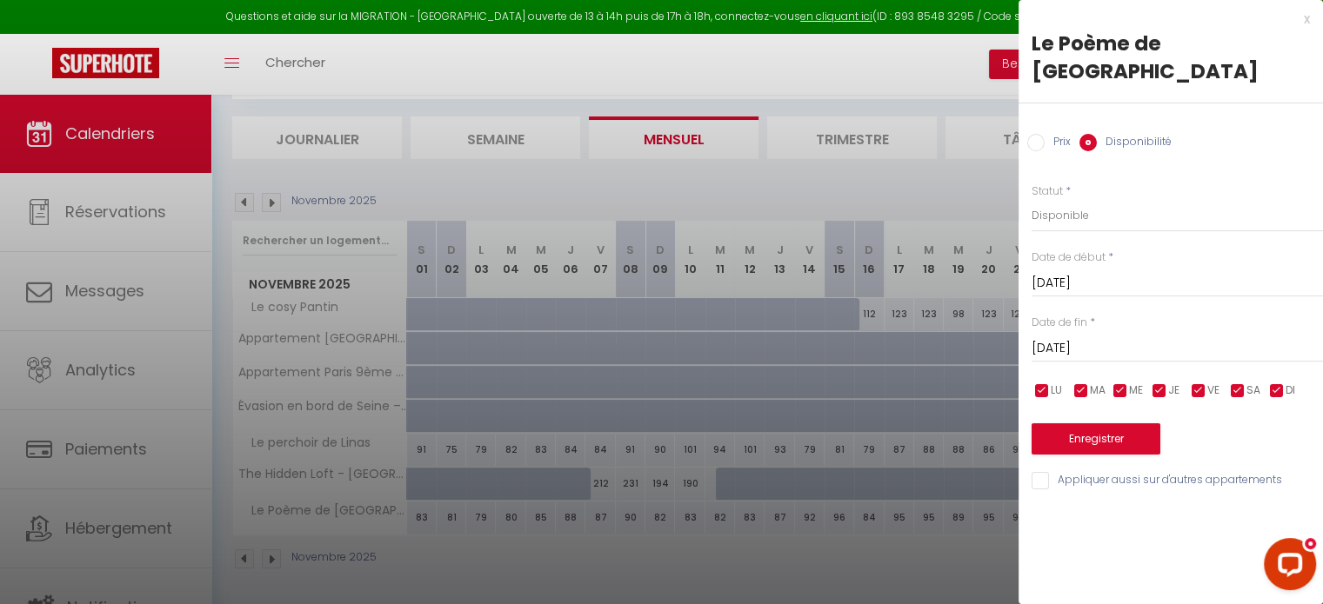
click at [1086, 337] on input "[DATE]" at bounding box center [1177, 348] width 291 height 23
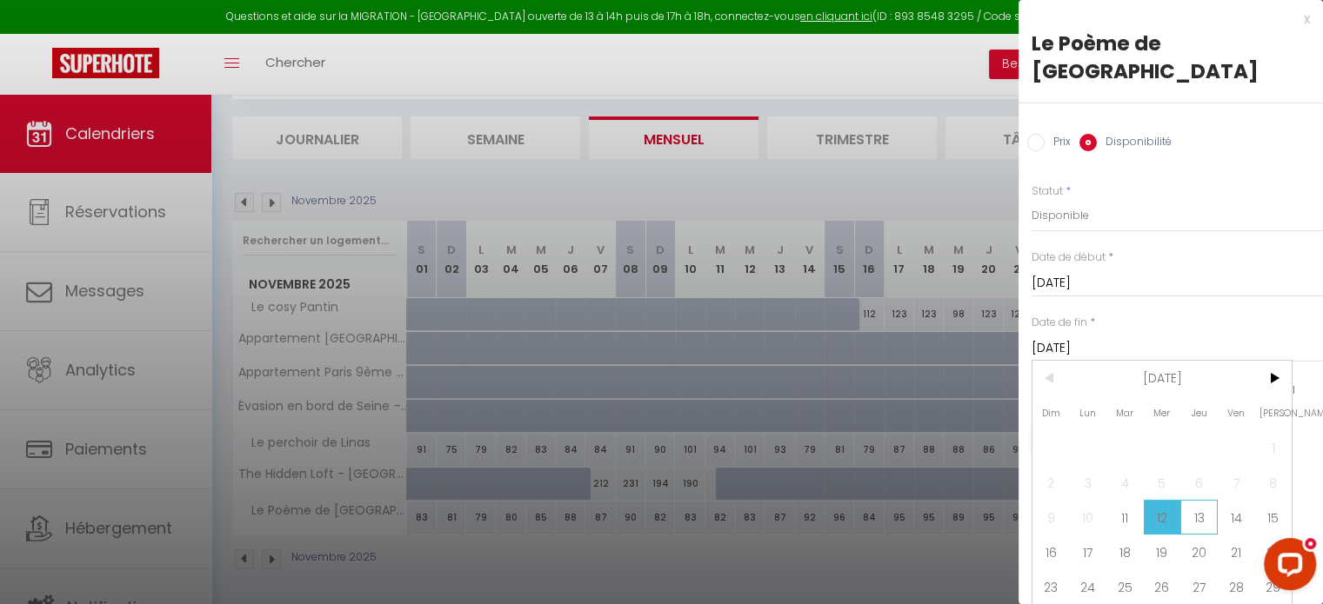
click at [1192, 500] on span "13" at bounding box center [1198, 517] width 37 height 35
type input "[DATE]"
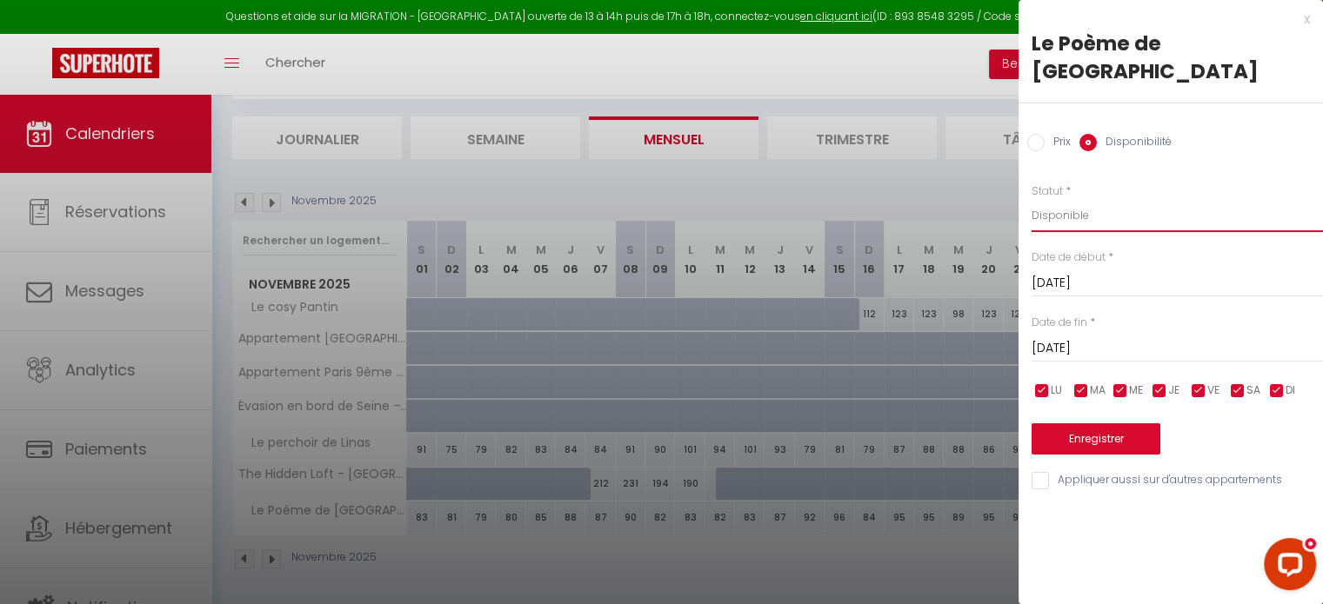
click at [1064, 199] on select "Disponible Indisponible" at bounding box center [1177, 215] width 291 height 33
select select "0"
click at [1032, 199] on select "Disponible Indisponible" at bounding box center [1177, 215] width 291 height 33
click at [1058, 424] on button "Enregistrer" at bounding box center [1096, 439] width 129 height 31
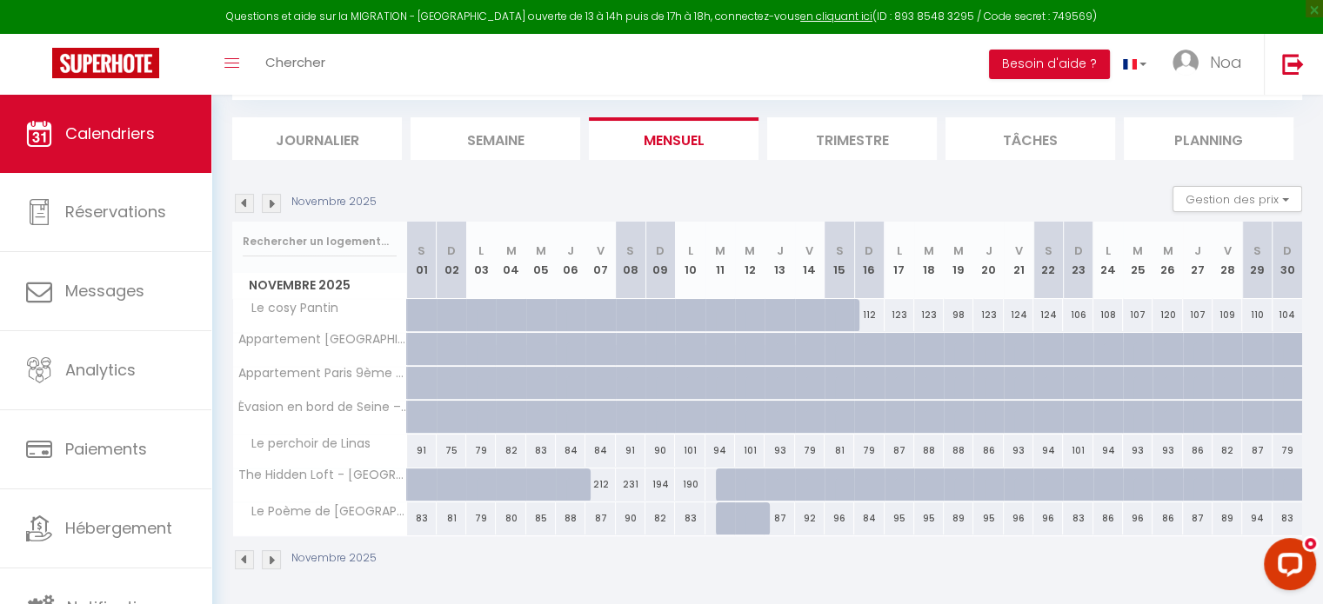
scroll to position [96, 0]
click at [239, 558] on img at bounding box center [244, 561] width 19 height 19
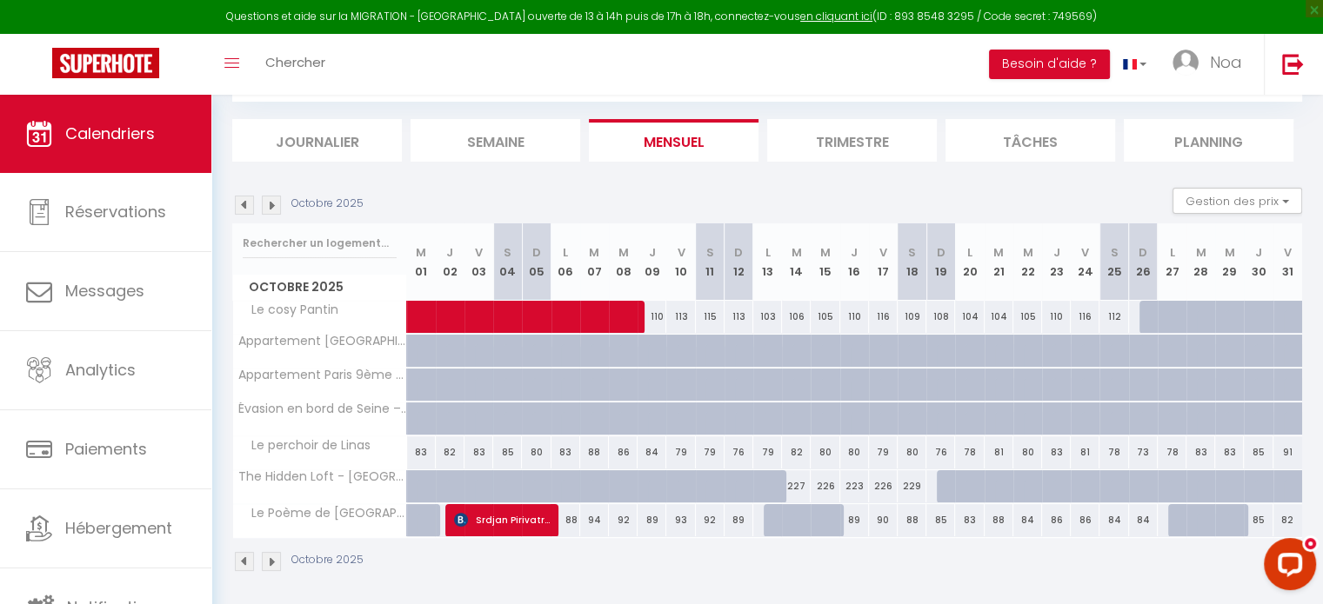
click at [268, 558] on img at bounding box center [271, 561] width 19 height 19
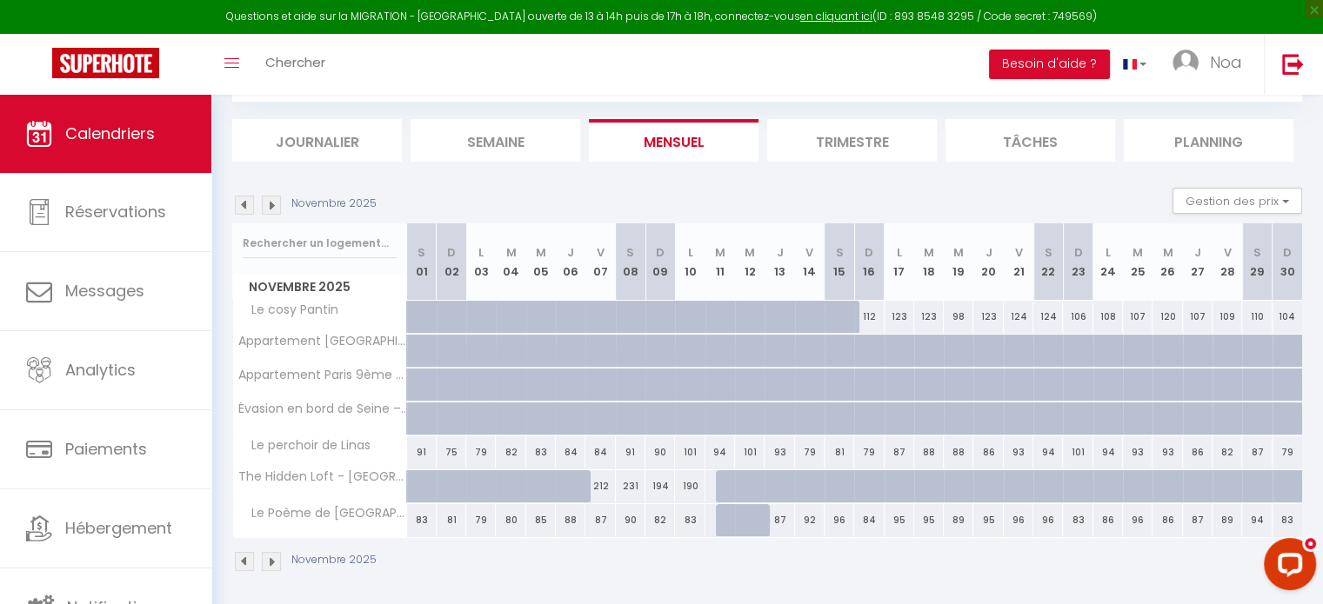
click at [925, 522] on div "95" at bounding box center [929, 520] width 30 height 32
select select "1"
type input "[DATE]"
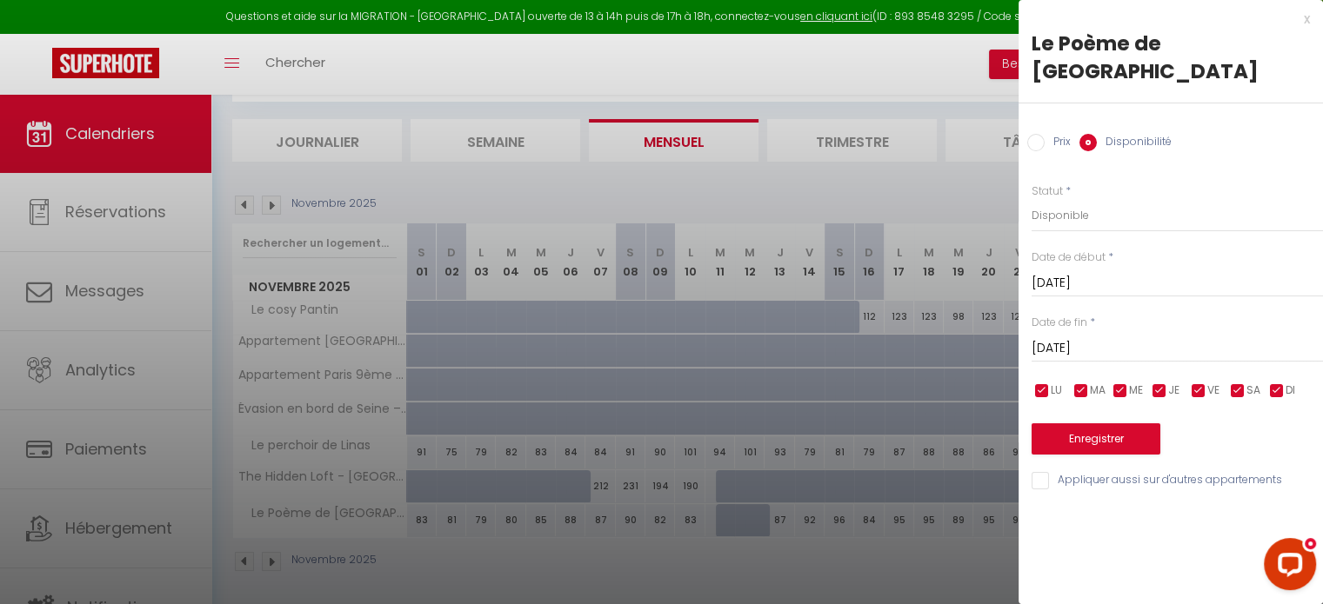
click at [1170, 337] on input "[DATE]" at bounding box center [1177, 348] width 291 height 23
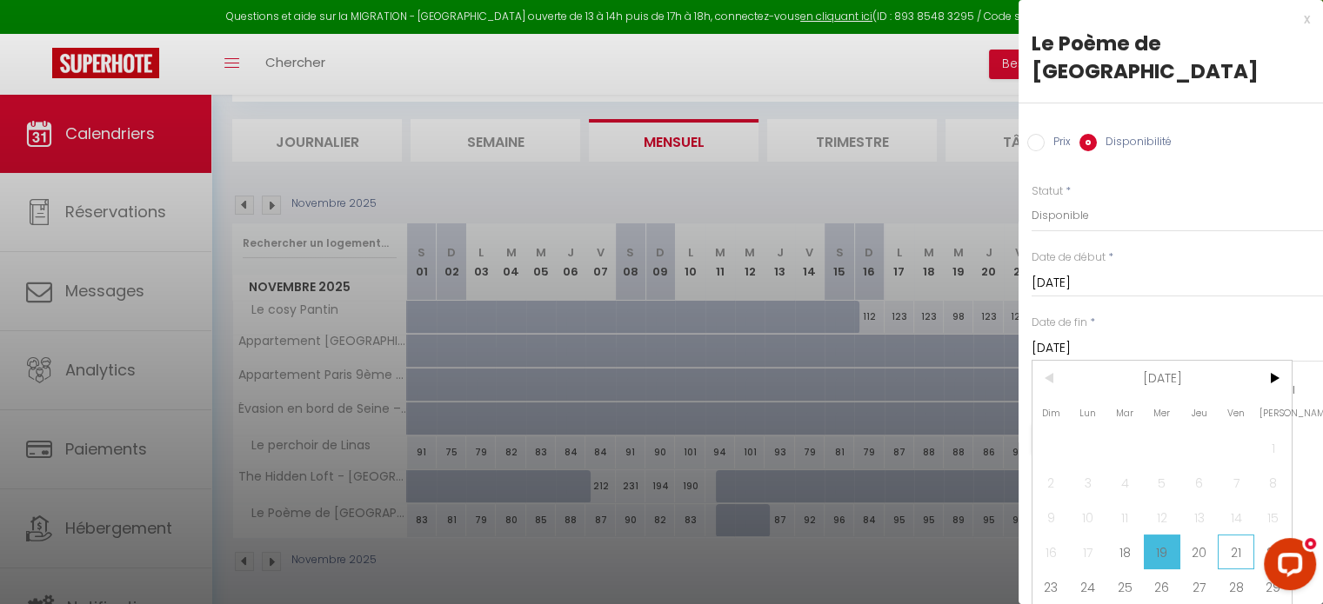
click at [1224, 535] on span "21" at bounding box center [1236, 552] width 37 height 35
type input "[DATE]"
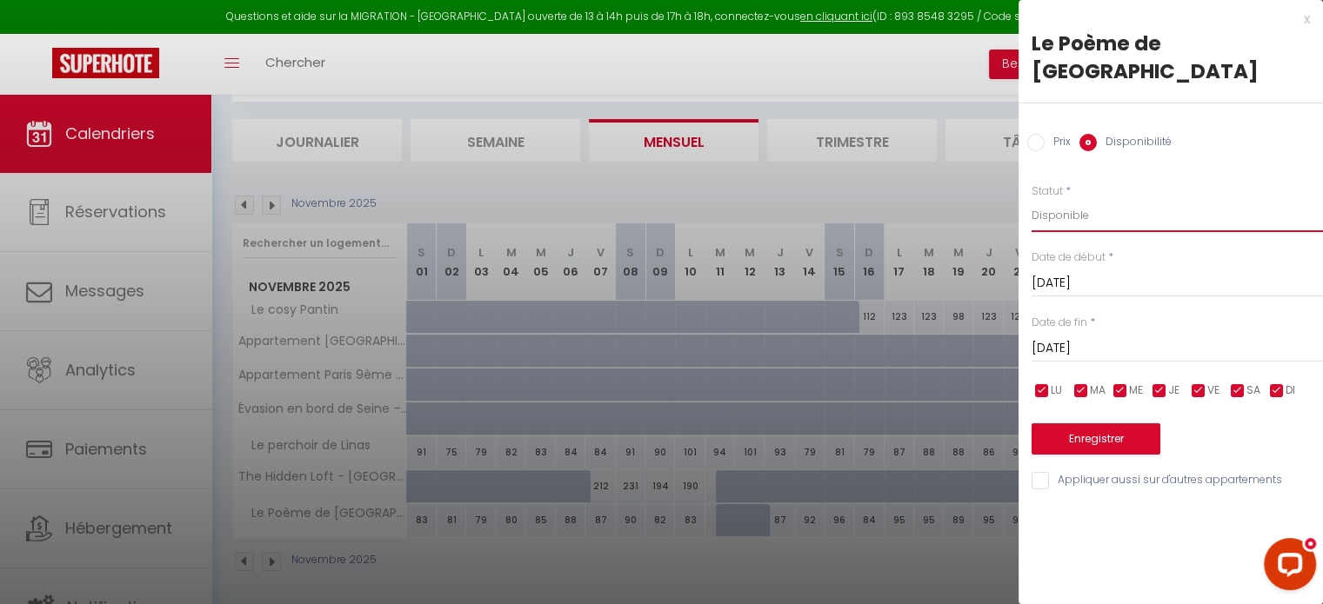
click at [1079, 199] on select "Disponible Indisponible" at bounding box center [1177, 215] width 291 height 33
select select "0"
click at [1032, 199] on select "Disponible Indisponible" at bounding box center [1177, 215] width 291 height 33
click at [1058, 424] on button "Enregistrer" at bounding box center [1096, 439] width 129 height 31
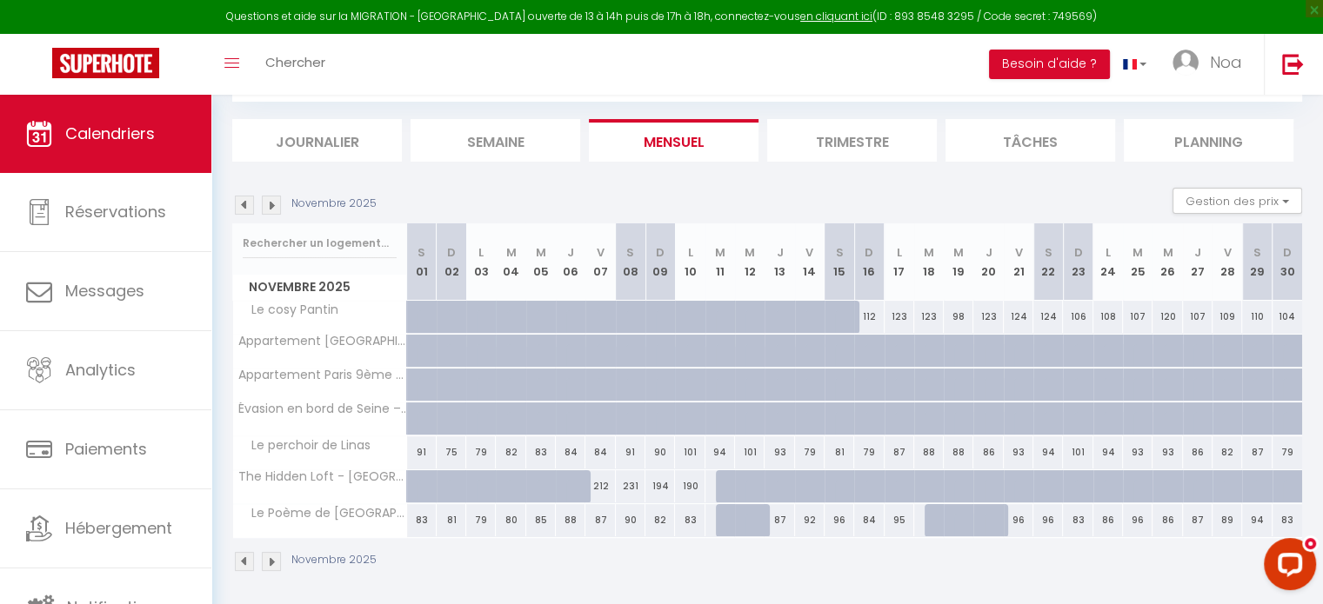
click at [279, 558] on img at bounding box center [271, 561] width 19 height 19
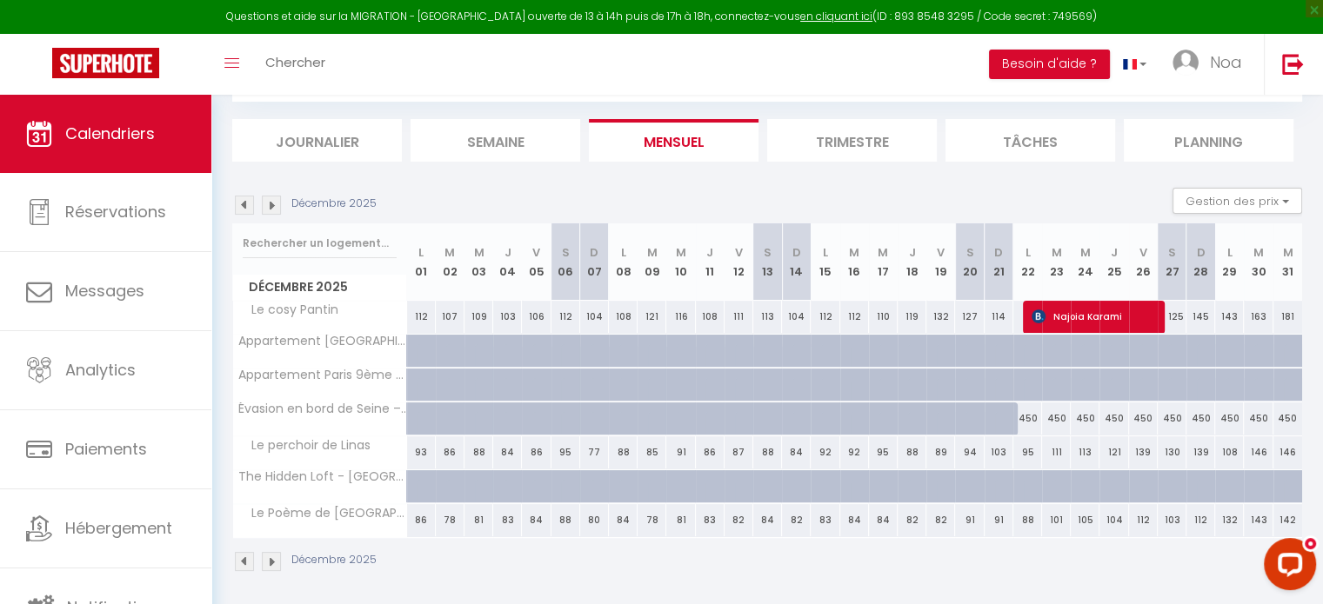
click at [424, 522] on div "86" at bounding box center [421, 520] width 29 height 32
select select "1"
type input "Lun 01 Décembre 2025"
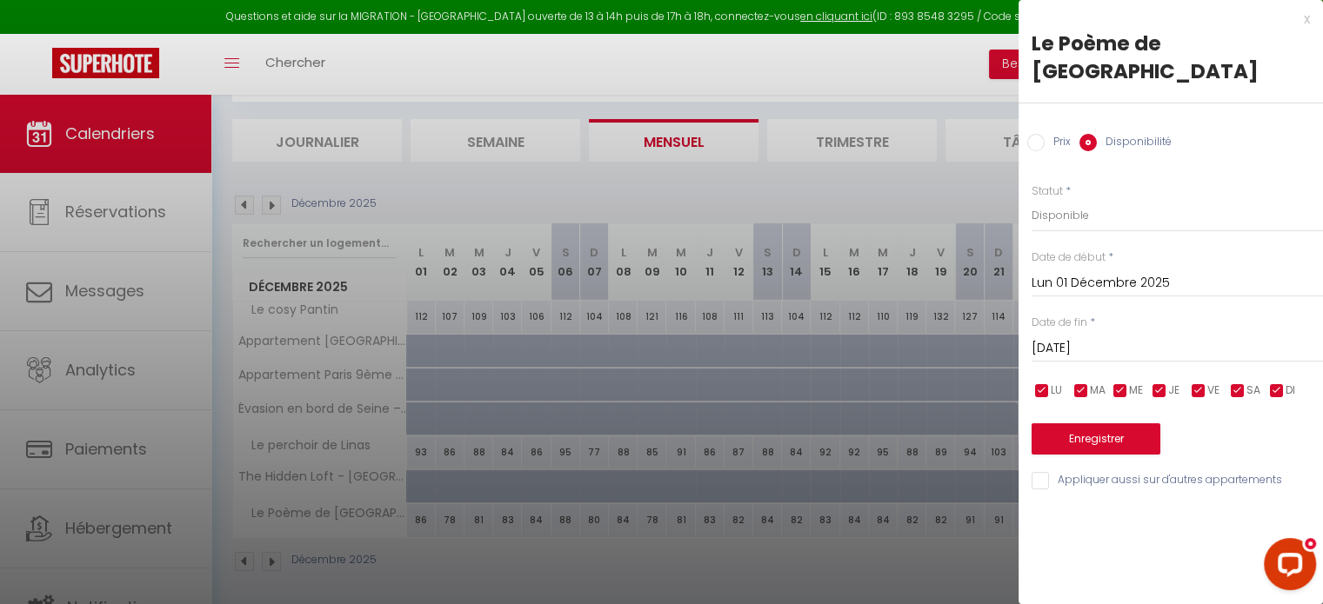
click at [1071, 337] on input "[DATE]" at bounding box center [1177, 348] width 291 height 23
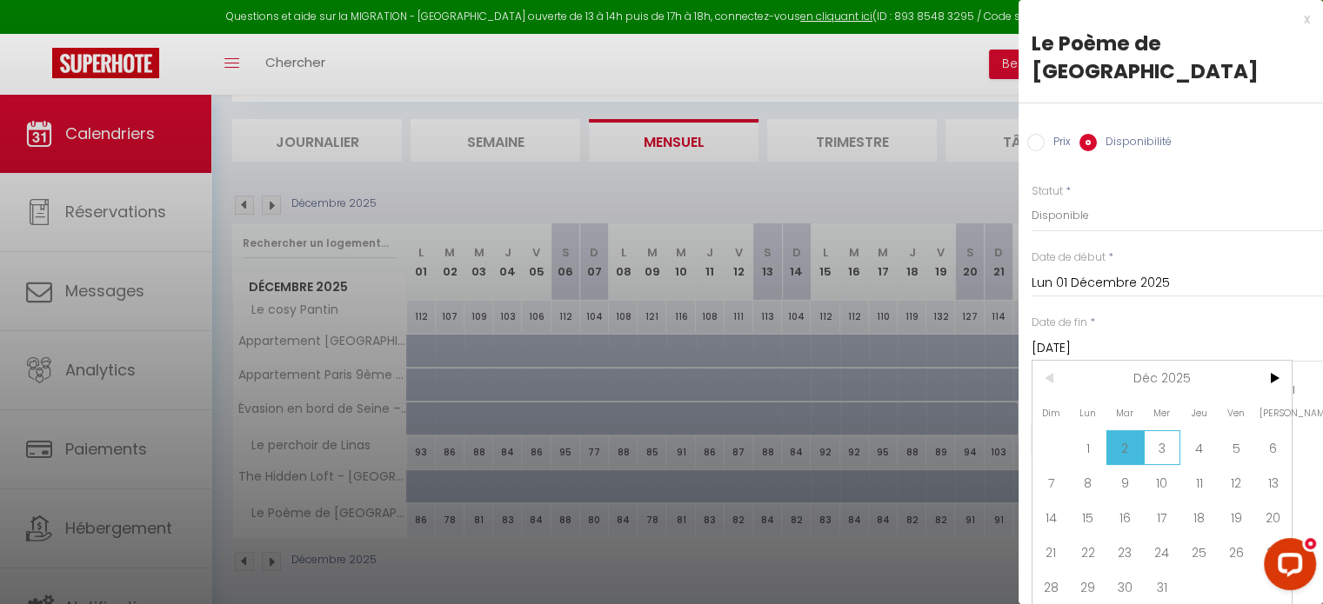
click at [1159, 431] on span "3" at bounding box center [1162, 448] width 37 height 35
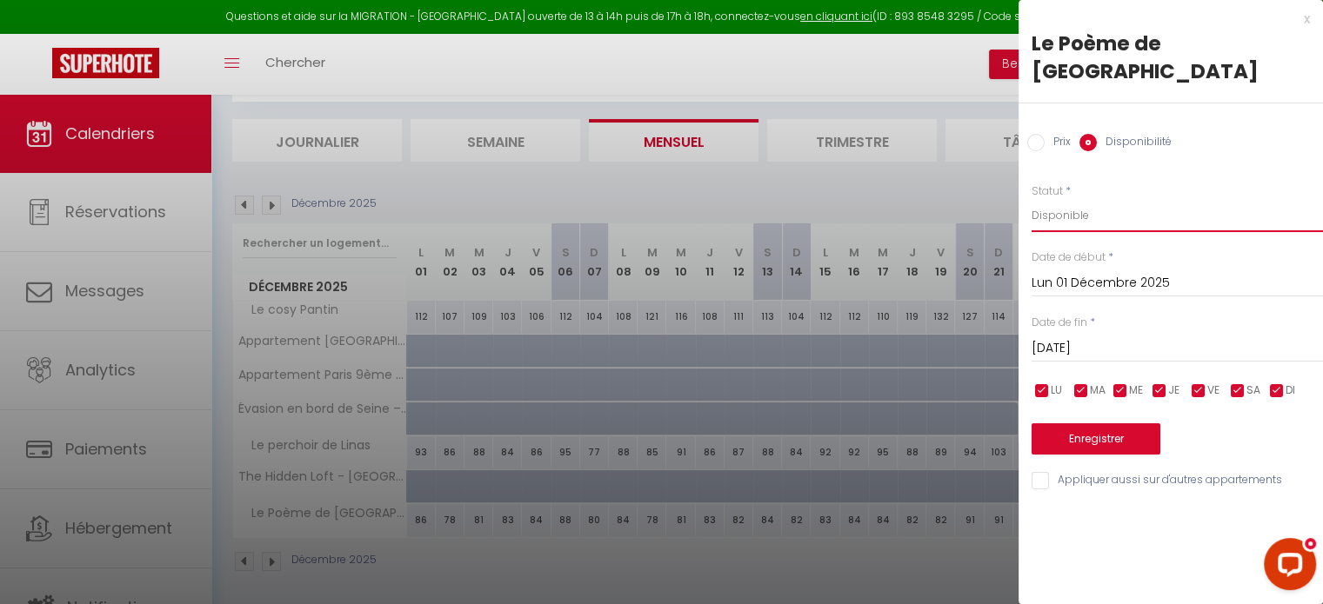
click at [1158, 199] on select "Disponible Indisponible" at bounding box center [1177, 215] width 291 height 33
click at [1065, 337] on input "[DATE]" at bounding box center [1177, 348] width 291 height 23
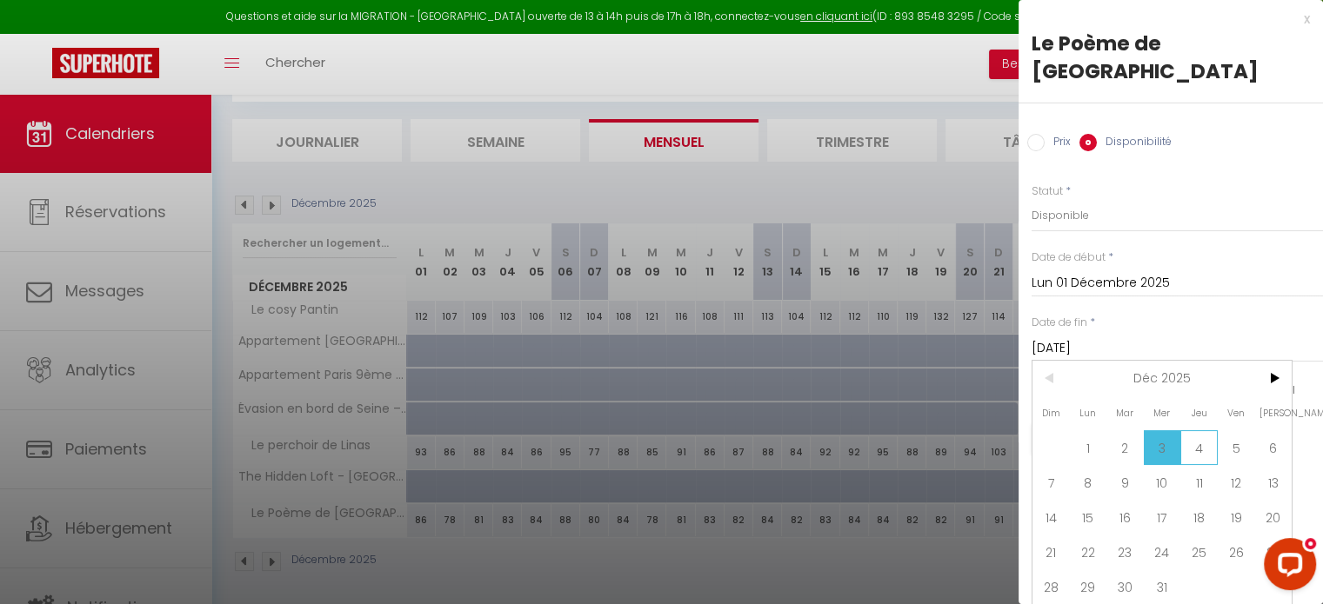
click at [1202, 431] on span "4" at bounding box center [1198, 448] width 37 height 35
type input "[DATE]"
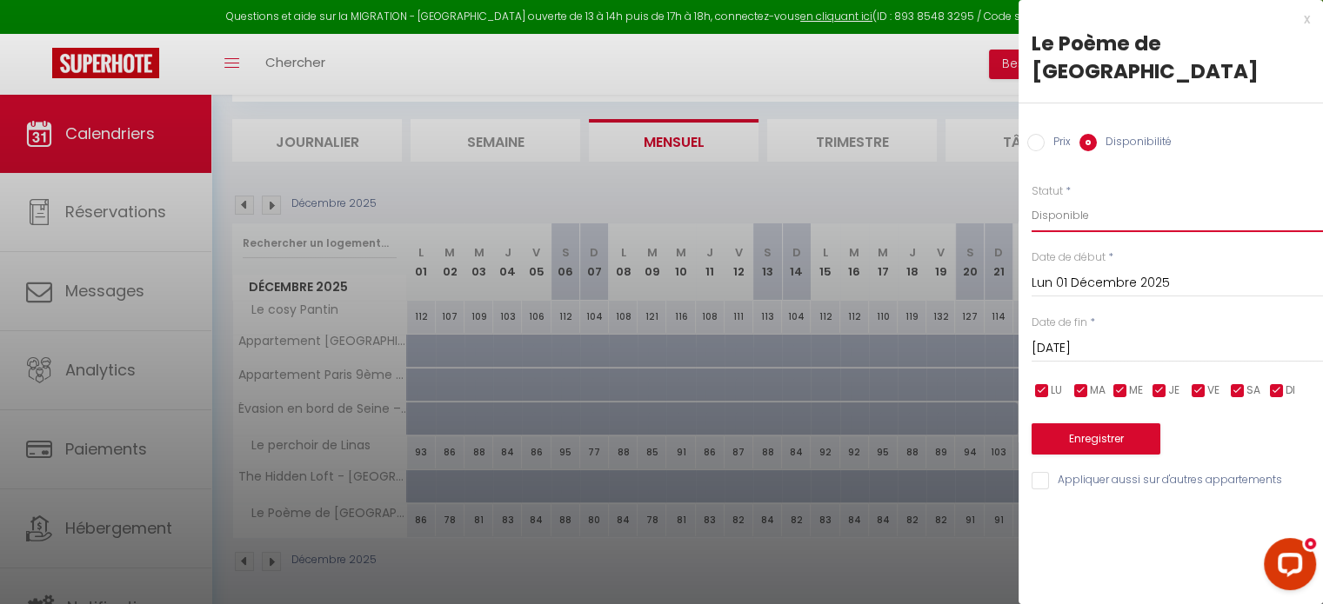
click at [1081, 199] on select "Disponible Indisponible" at bounding box center [1177, 215] width 291 height 33
select select "0"
click at [1032, 199] on select "Disponible Indisponible" at bounding box center [1177, 215] width 291 height 33
click at [1069, 424] on button "Enregistrer" at bounding box center [1096, 439] width 129 height 31
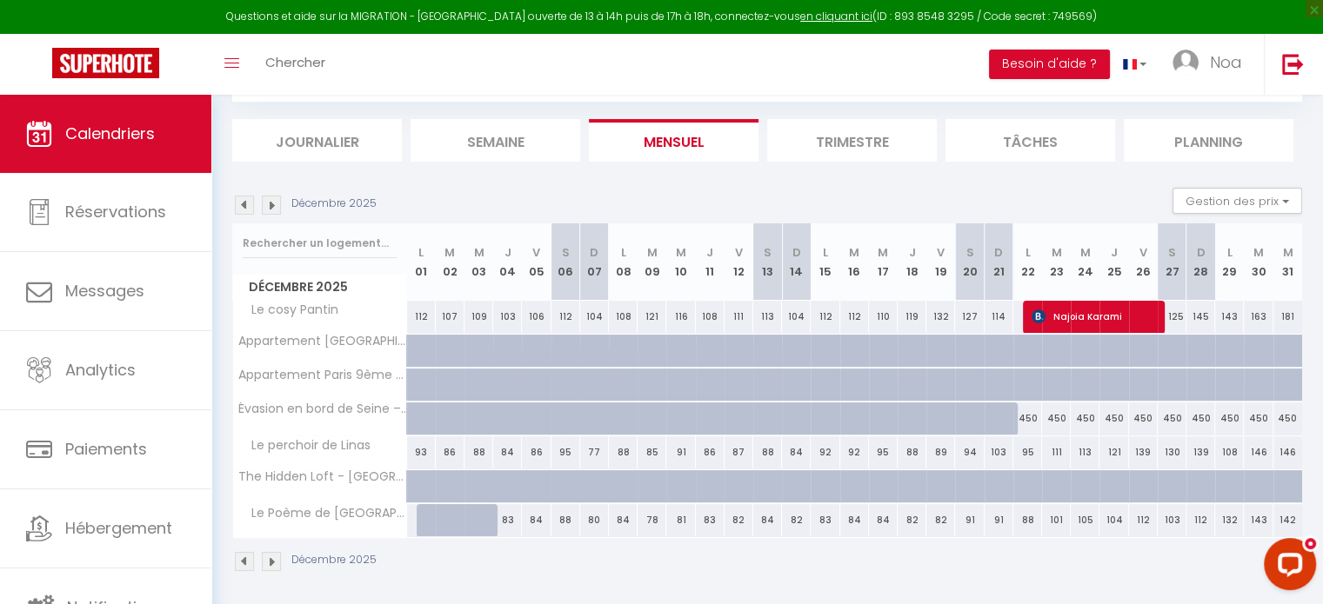
click at [826, 519] on div "83" at bounding box center [825, 520] width 29 height 32
select select "1"
type input "Lun 15 Décembre 2025"
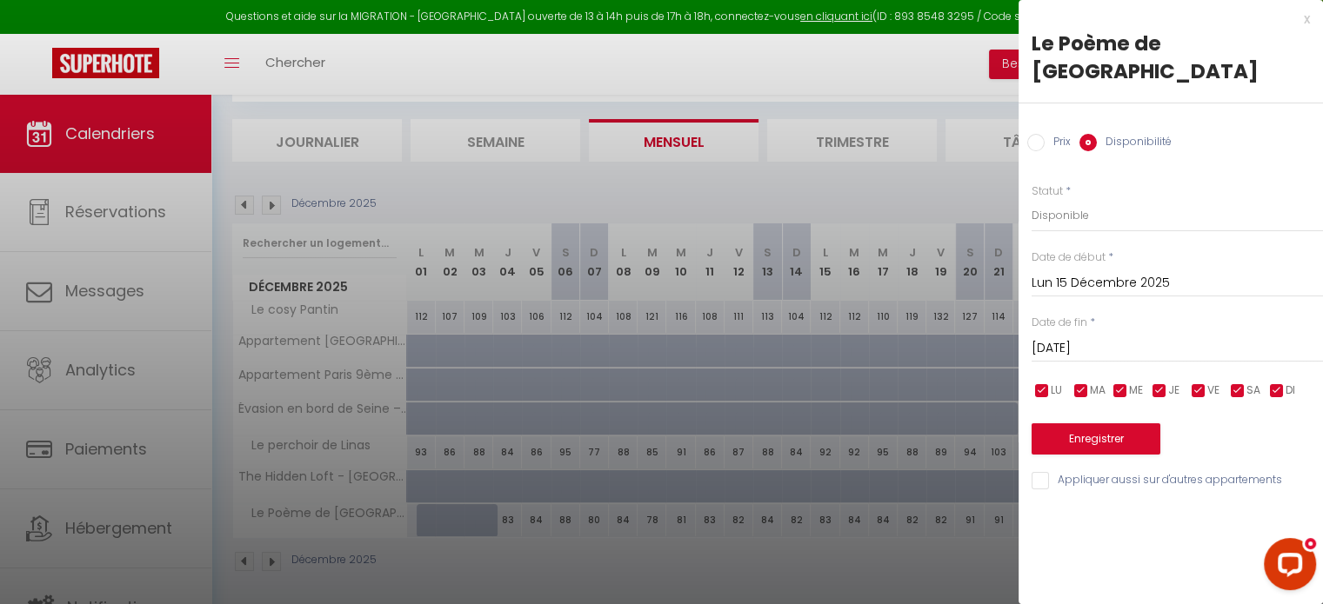
click at [1074, 337] on input "[DATE]" at bounding box center [1177, 348] width 291 height 23
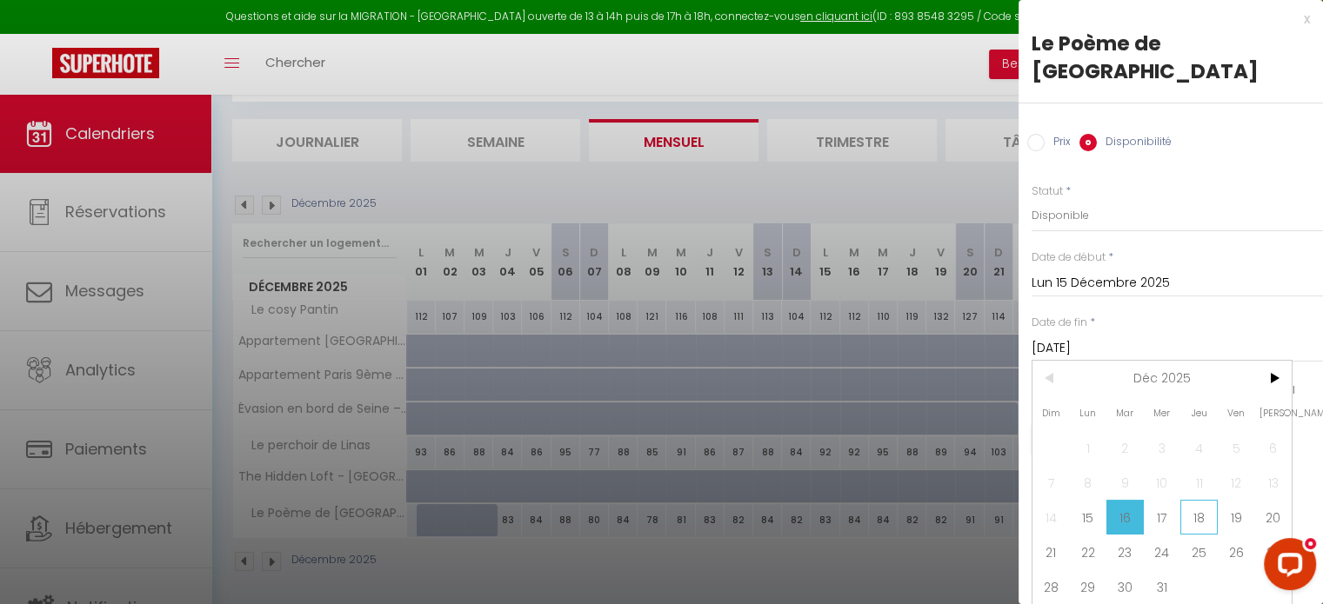
click at [1198, 500] on span "18" at bounding box center [1198, 517] width 37 height 35
type input "Jeu 18 Décembre 2025"
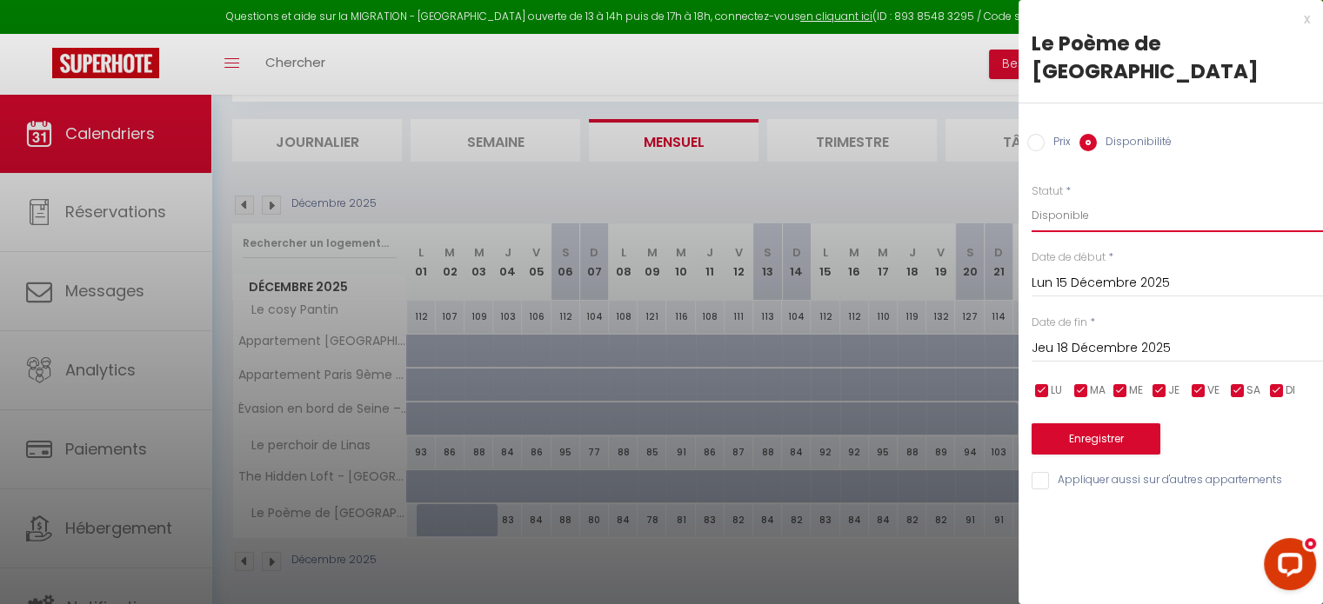
click at [1082, 199] on select "Disponible Indisponible" at bounding box center [1177, 215] width 291 height 33
select select "0"
click at [1032, 199] on select "Disponible Indisponible" at bounding box center [1177, 215] width 291 height 33
click at [1065, 424] on button "Enregistrer" at bounding box center [1096, 439] width 129 height 31
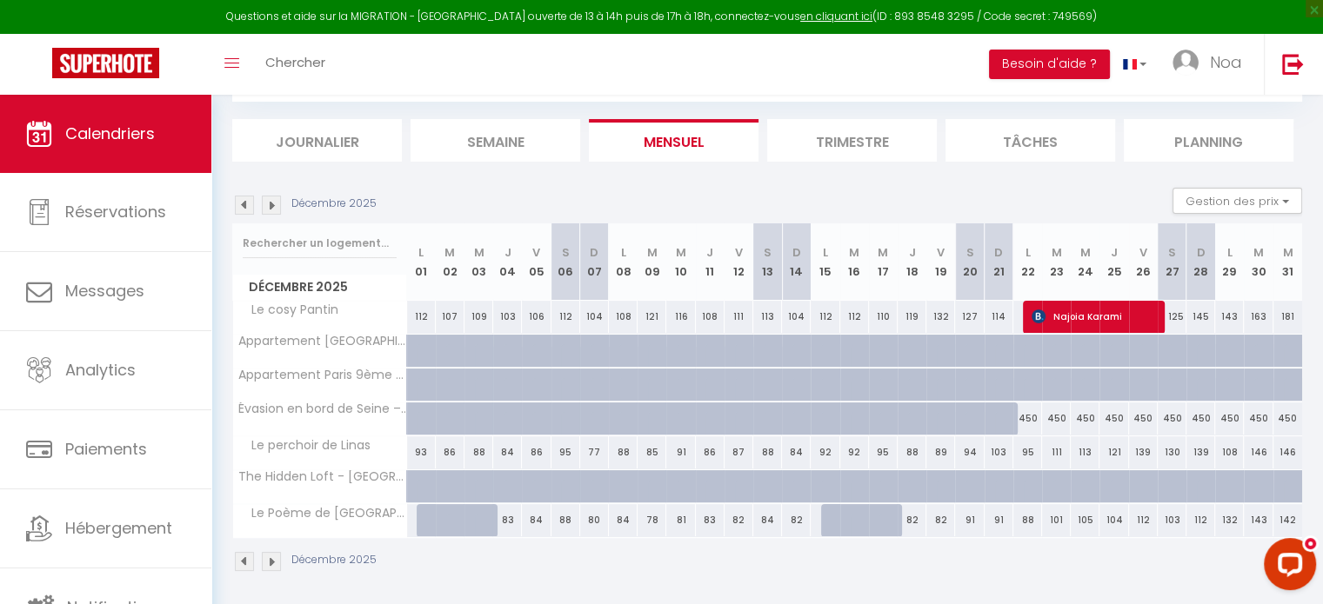
click at [250, 563] on img at bounding box center [244, 561] width 19 height 19
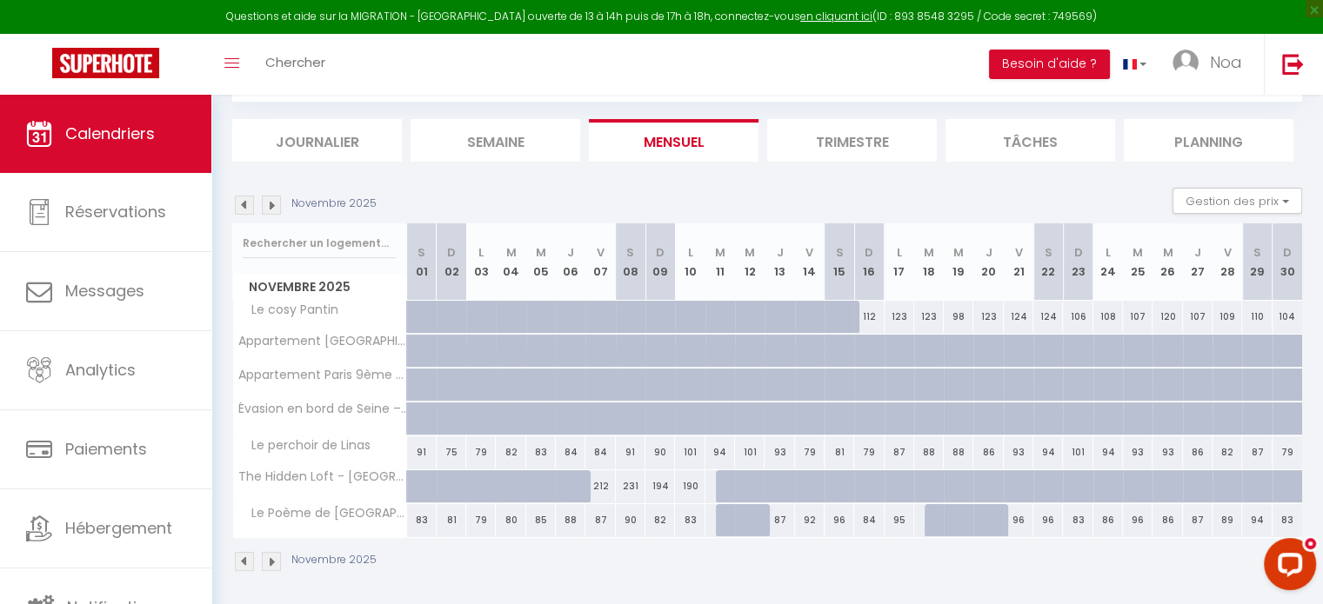
click at [250, 562] on img at bounding box center [244, 561] width 19 height 19
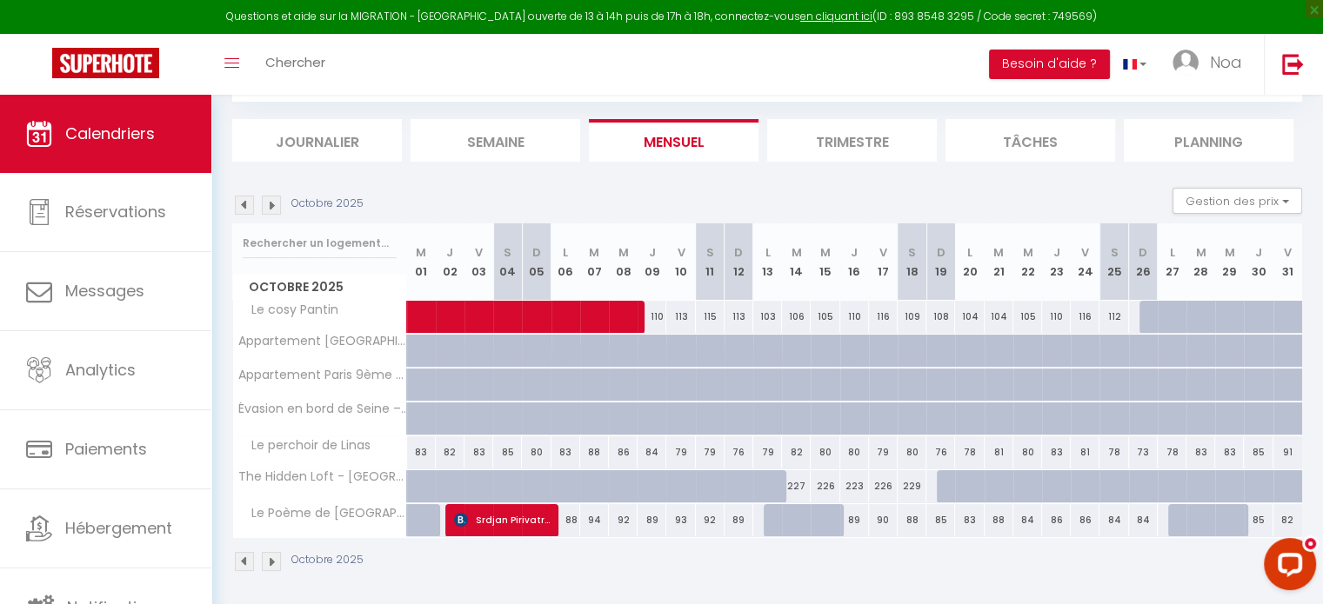
click at [250, 561] on img at bounding box center [244, 561] width 19 height 19
